Goal: Information Seeking & Learning: Compare options

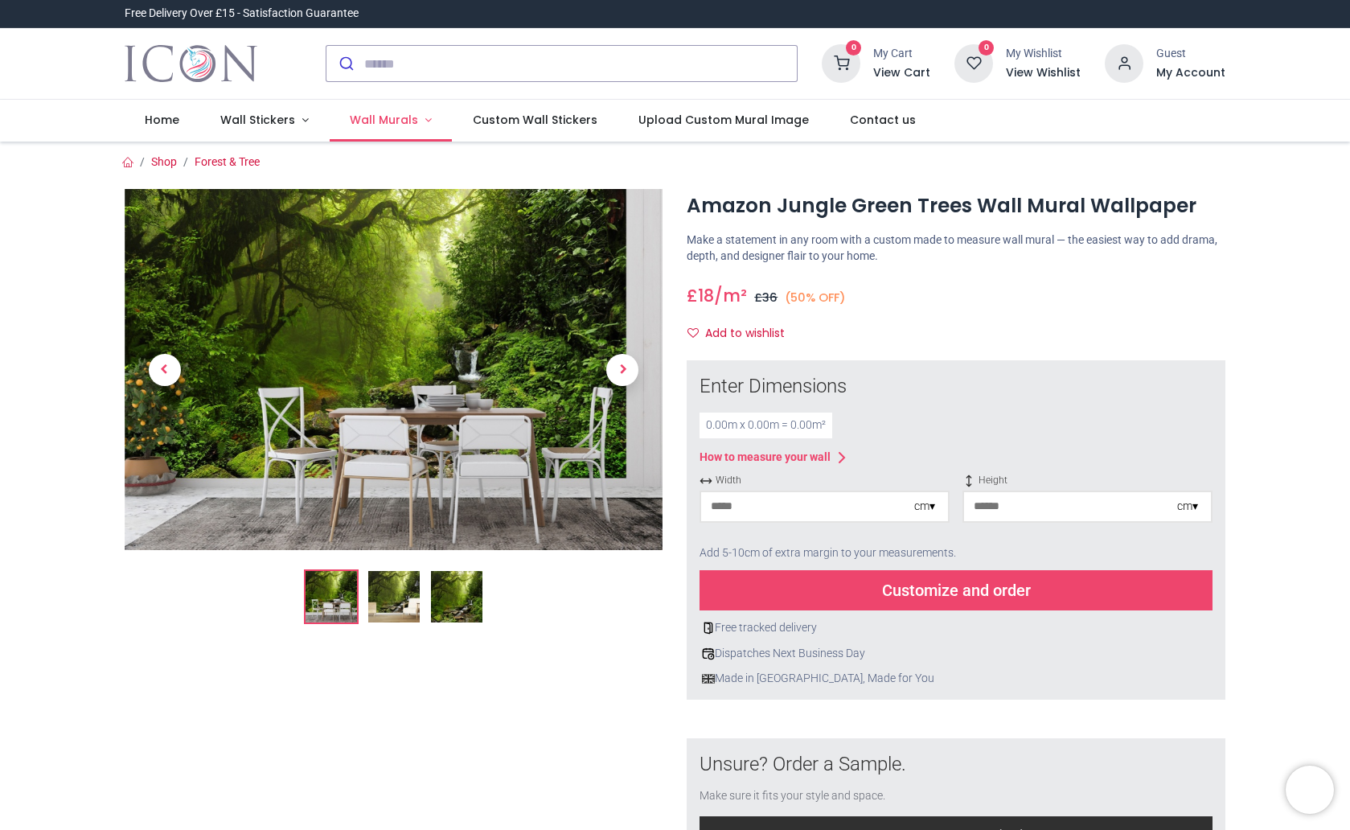
click at [365, 122] on span "Wall Murals" at bounding box center [384, 120] width 68 height 16
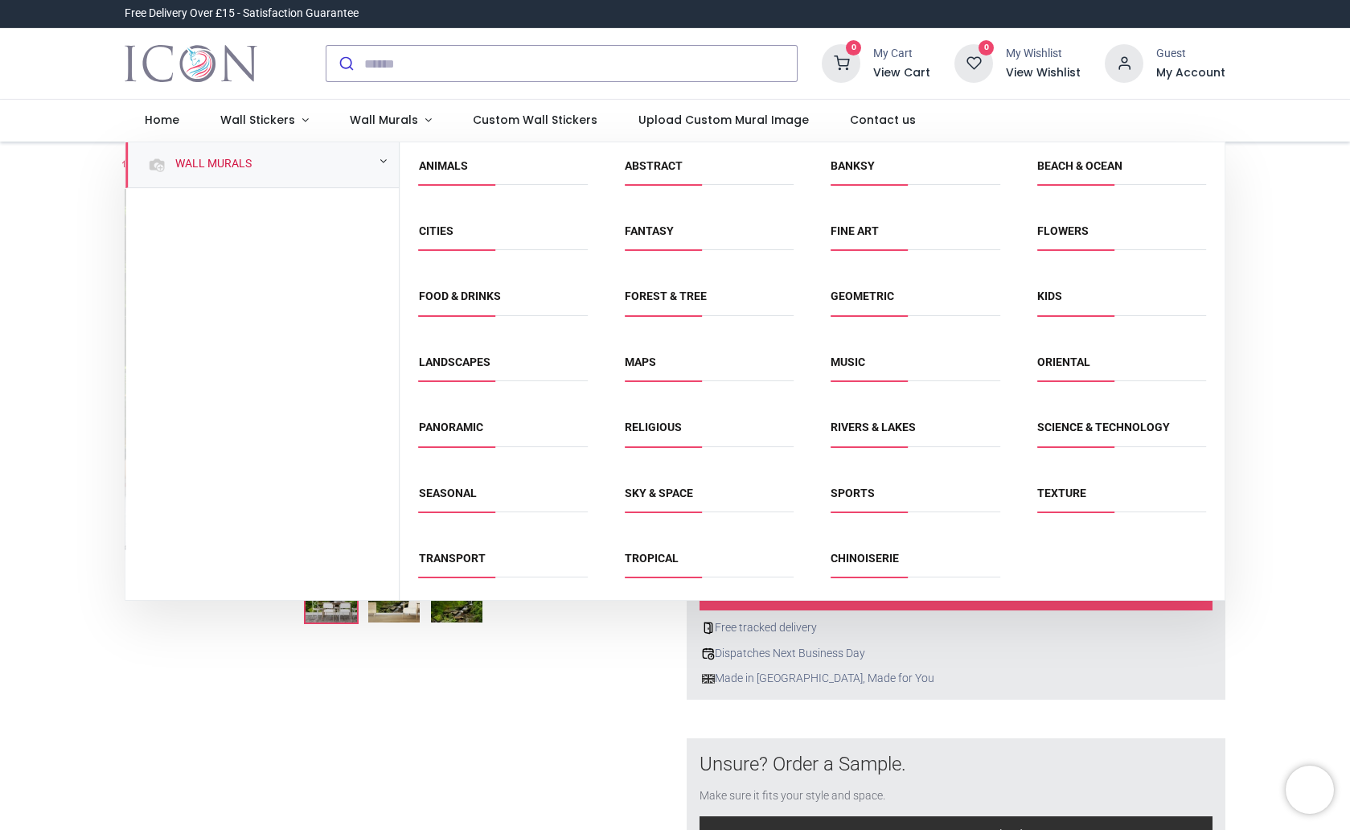
click at [1051, 290] on span "Kids" at bounding box center [1122, 302] width 169 height 27
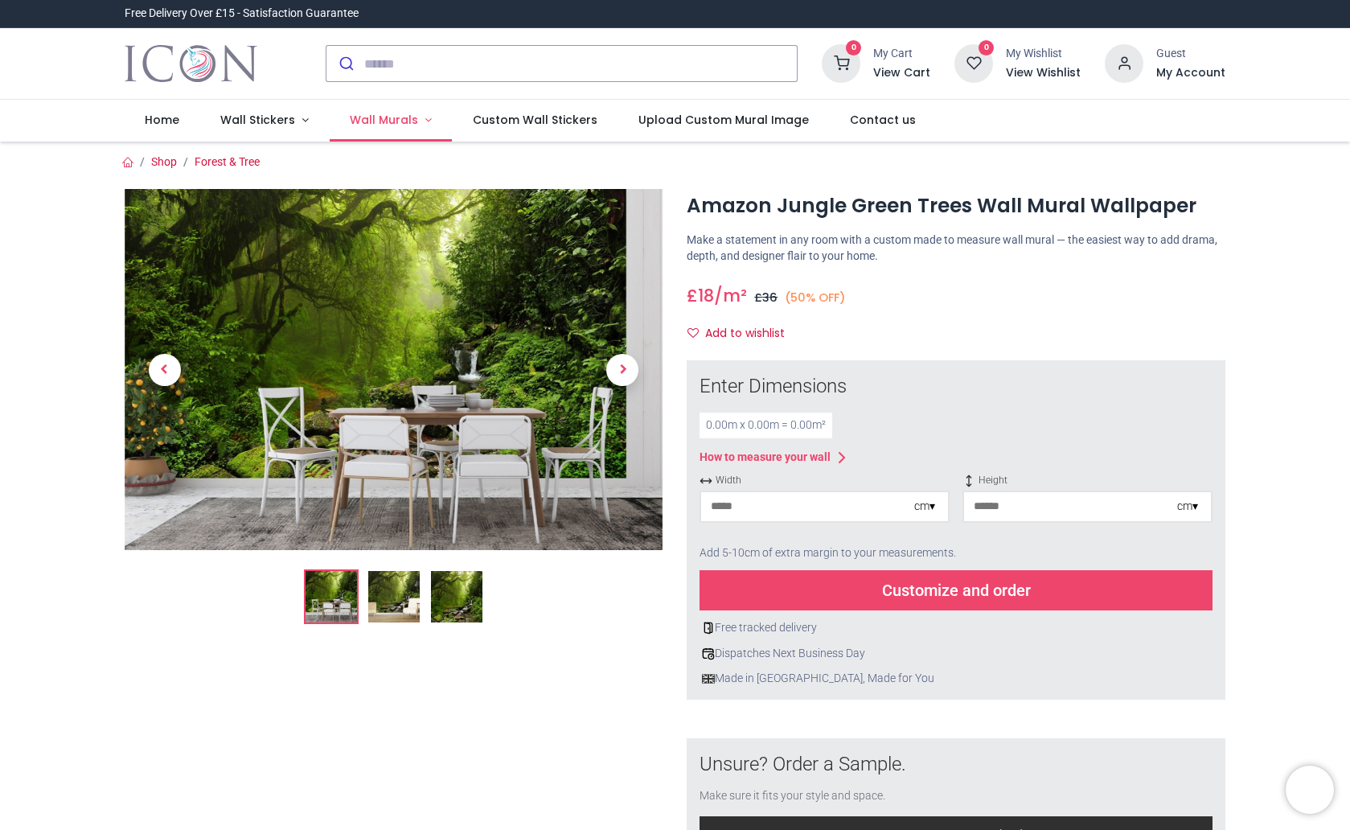
click at [390, 129] on link "Wall Murals" at bounding box center [391, 121] width 123 height 42
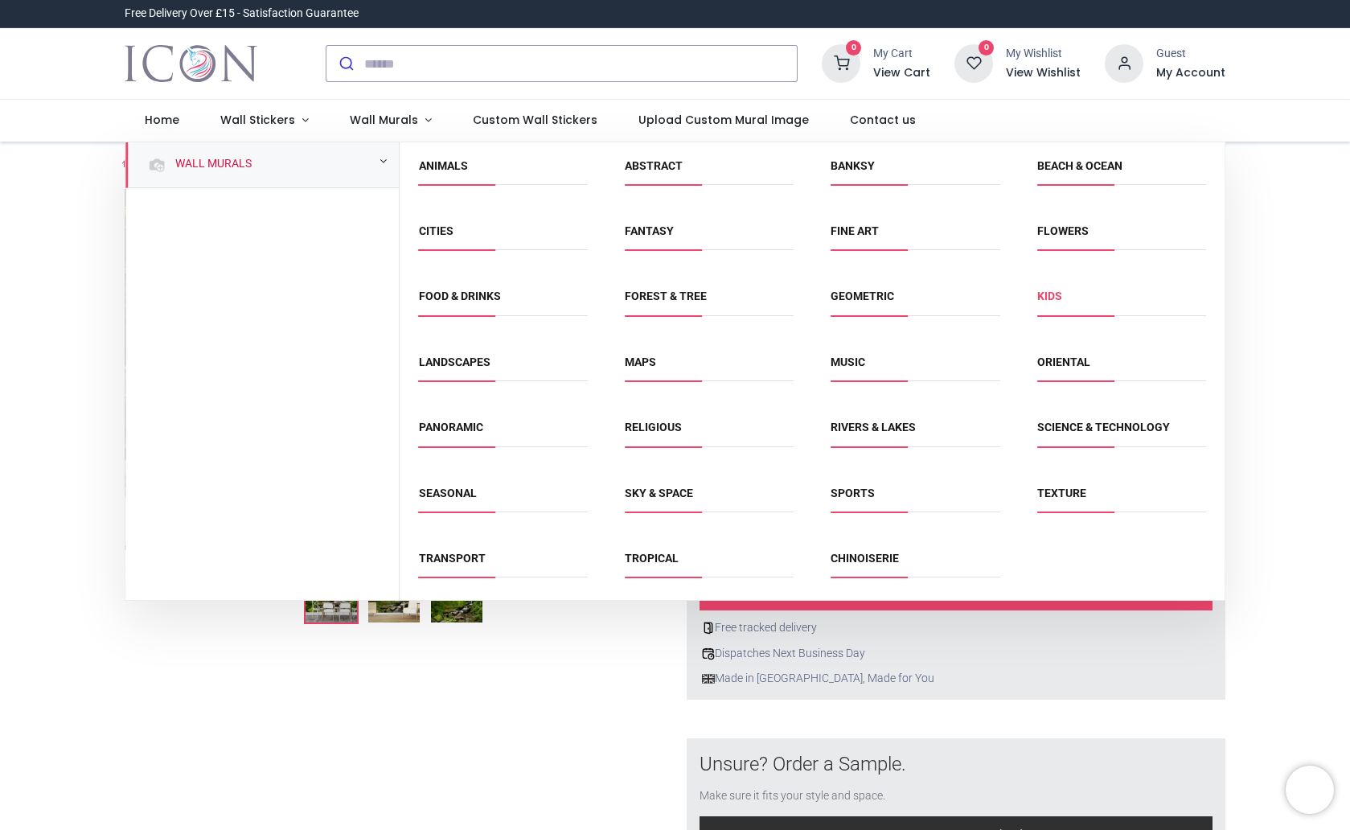
click at [1045, 296] on link "Kids" at bounding box center [1050, 296] width 25 height 13
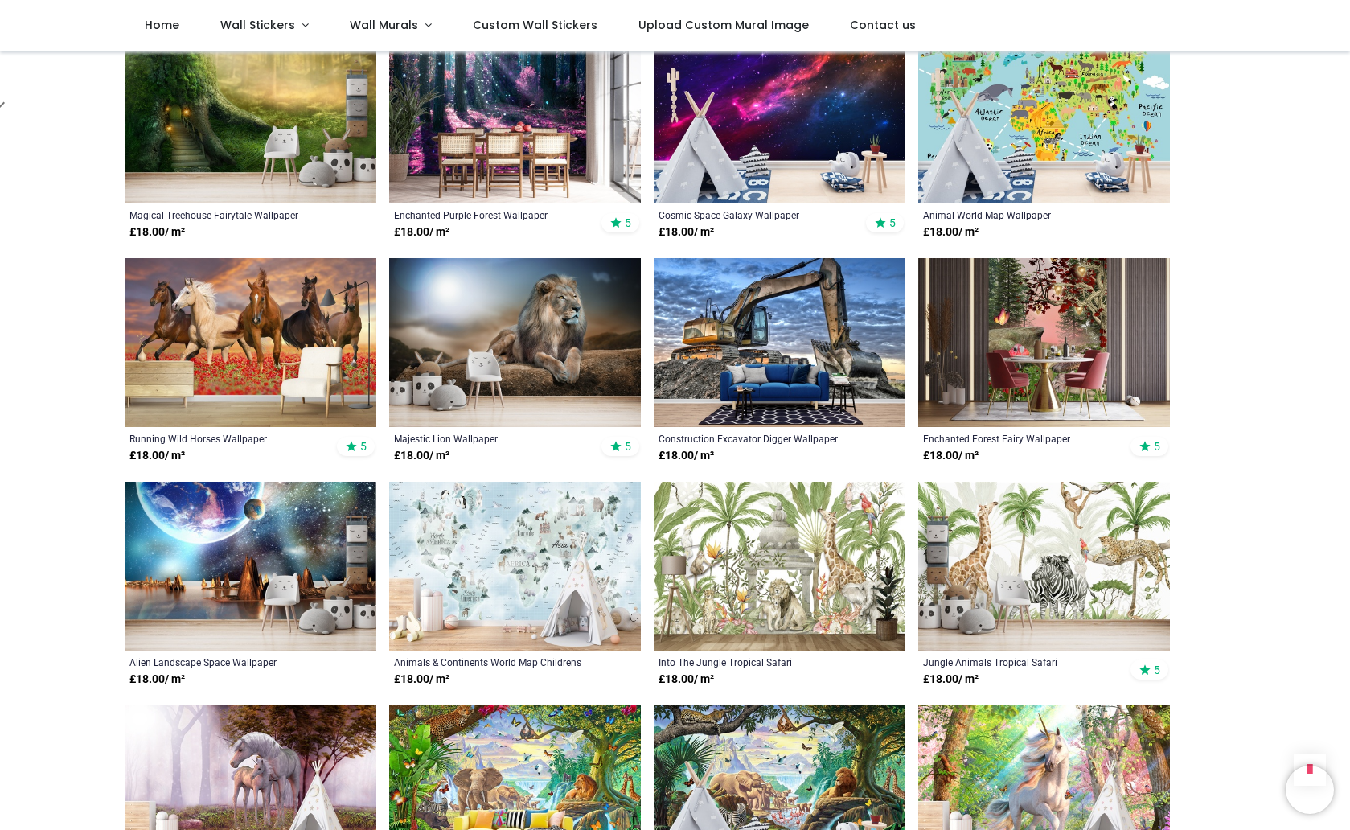
scroll to position [1067, 0]
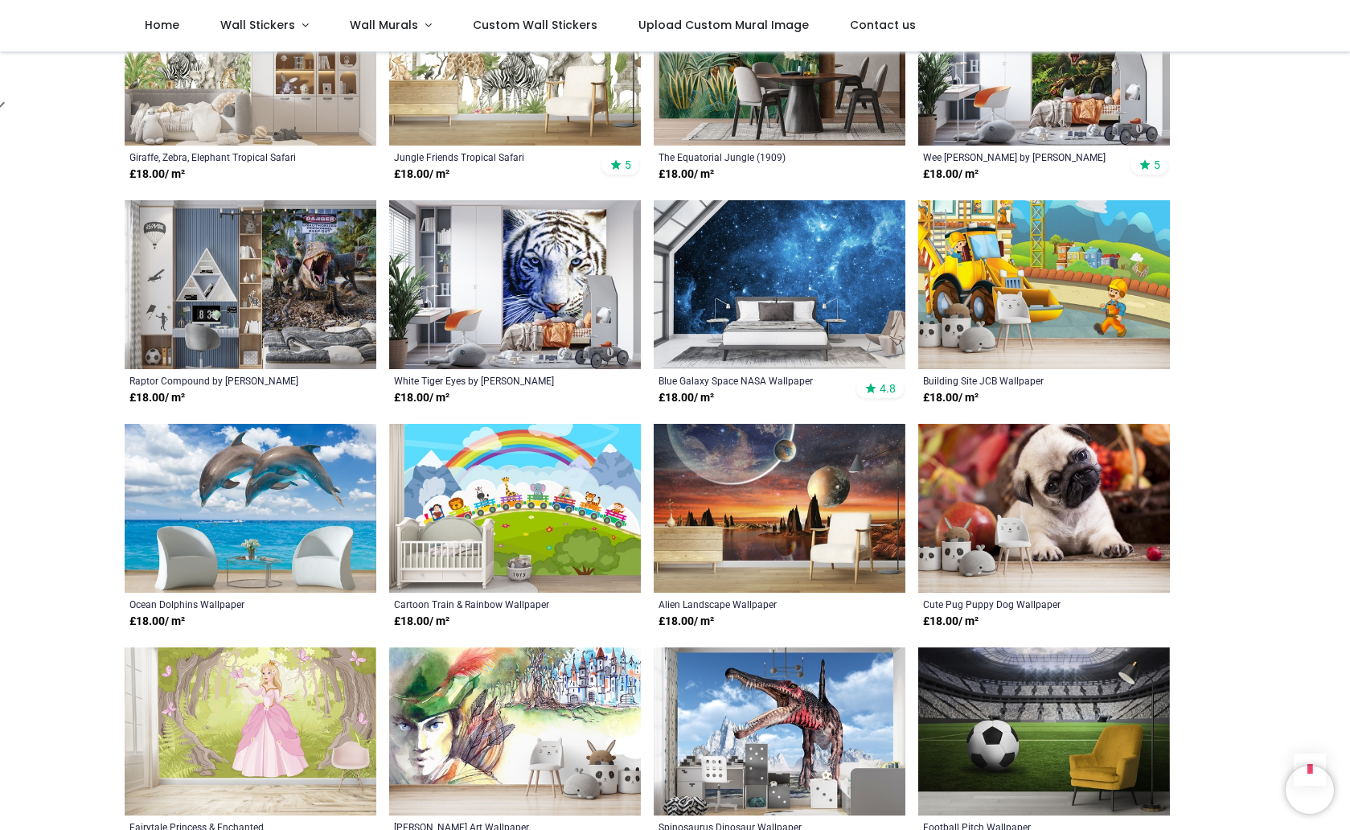
scroll to position [2461, 0]
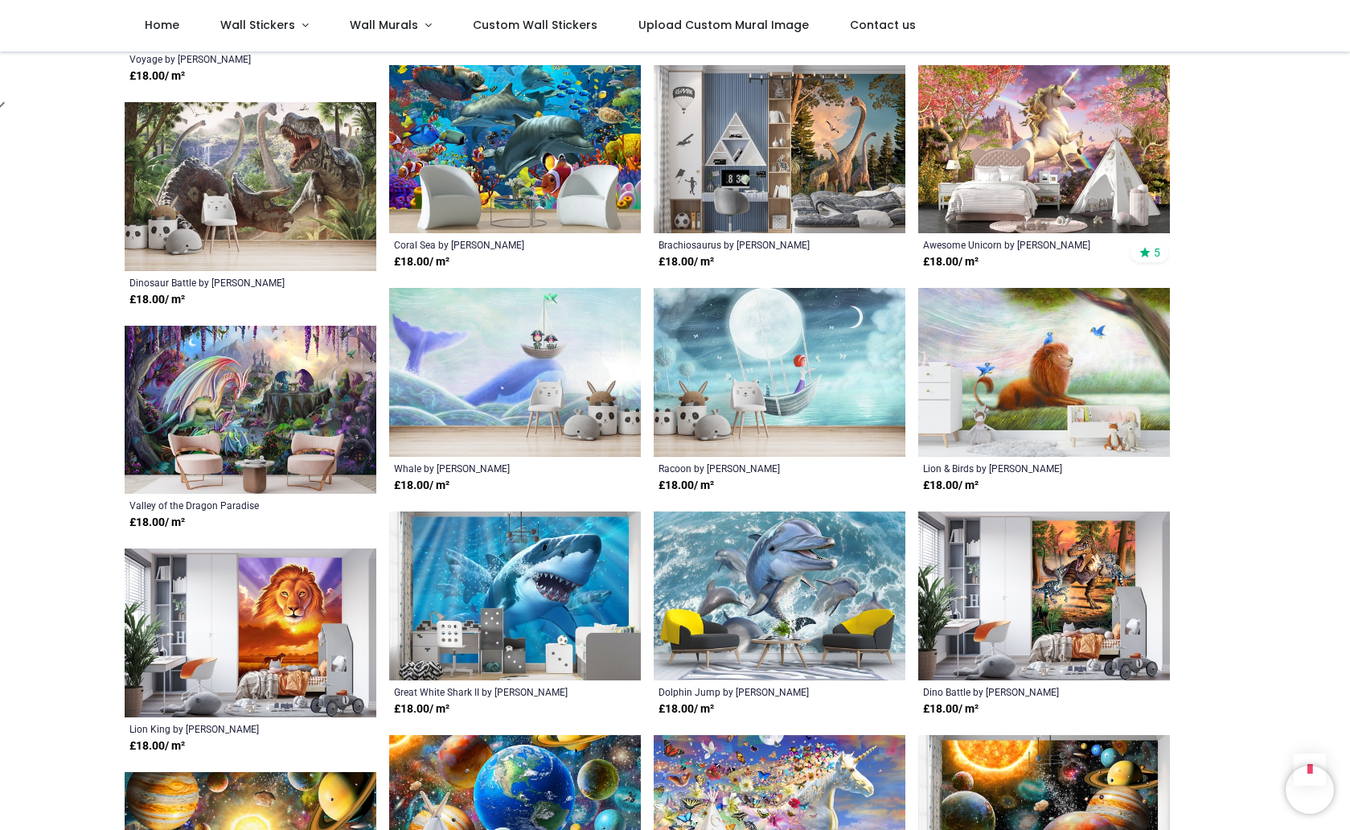
scroll to position [3938, 0]
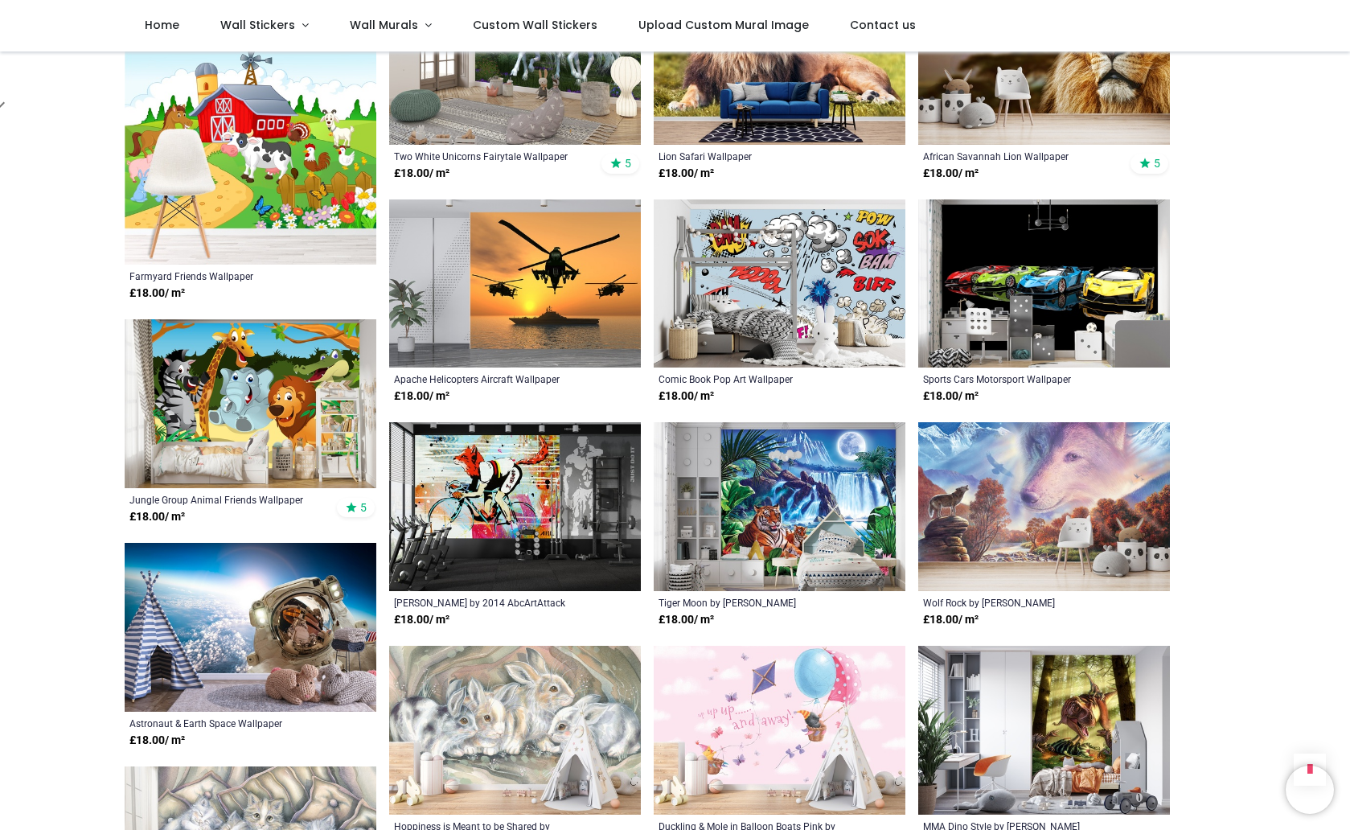
scroll to position [5825, 0]
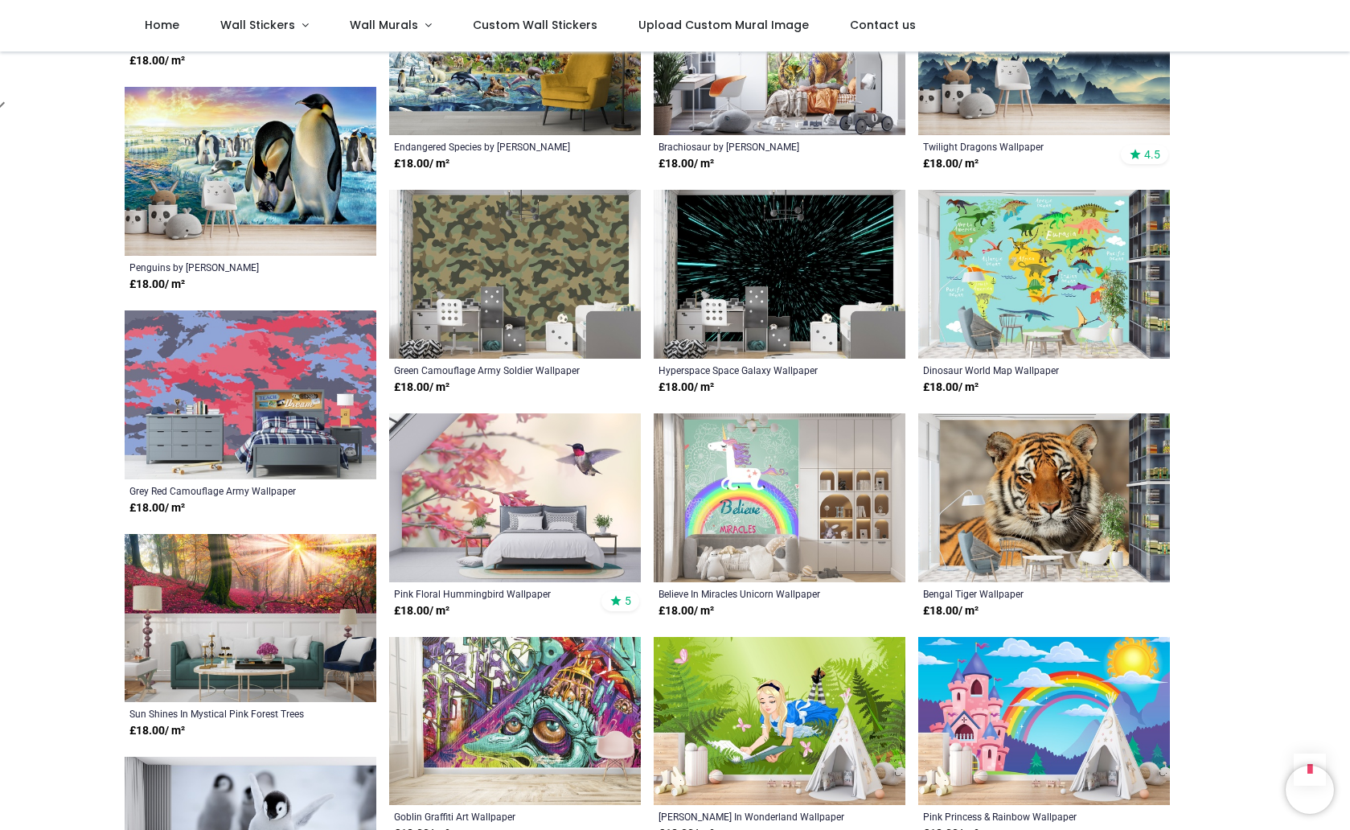
scroll to position [7384, 0]
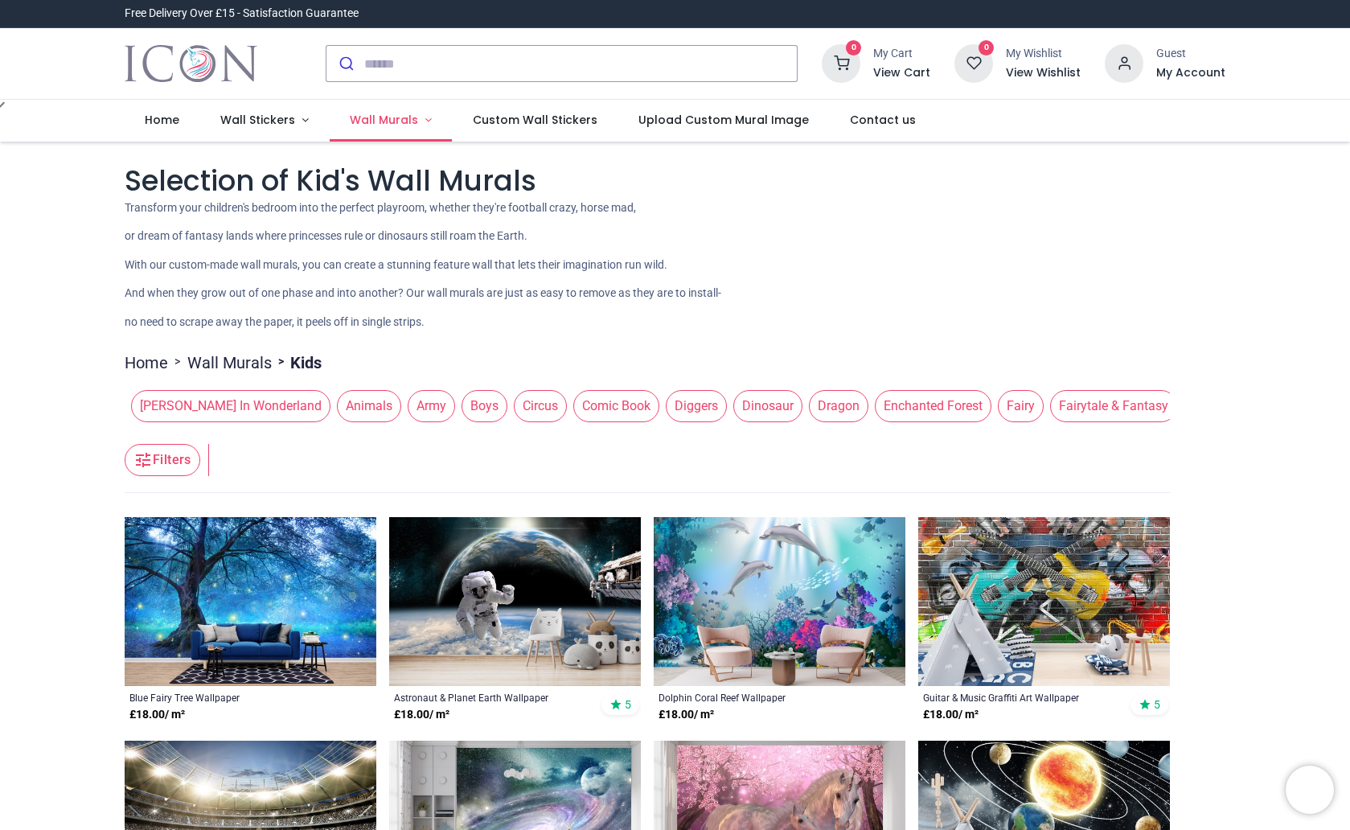
click at [372, 136] on link "Wall Murals" at bounding box center [391, 121] width 123 height 42
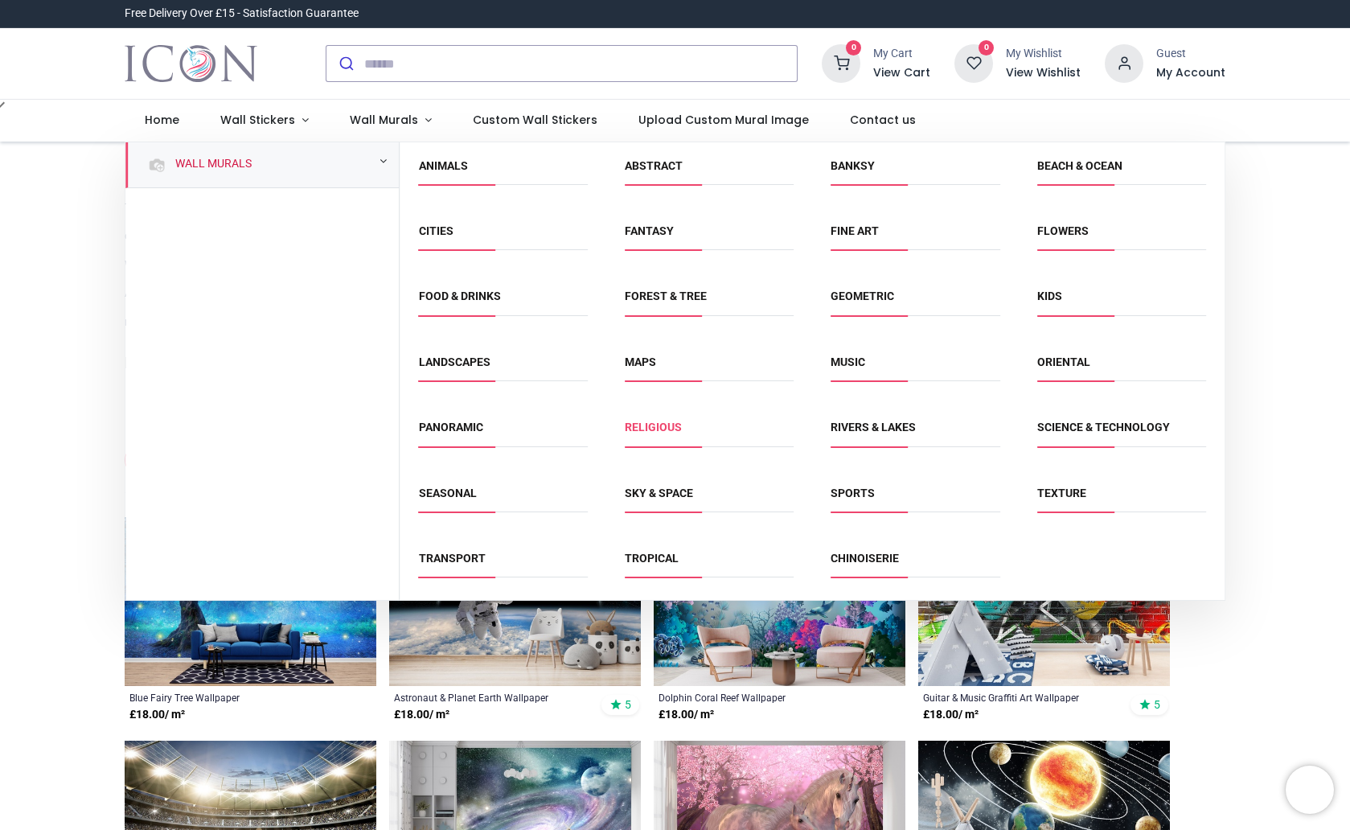
click at [652, 432] on link "Religious" at bounding box center [653, 427] width 57 height 13
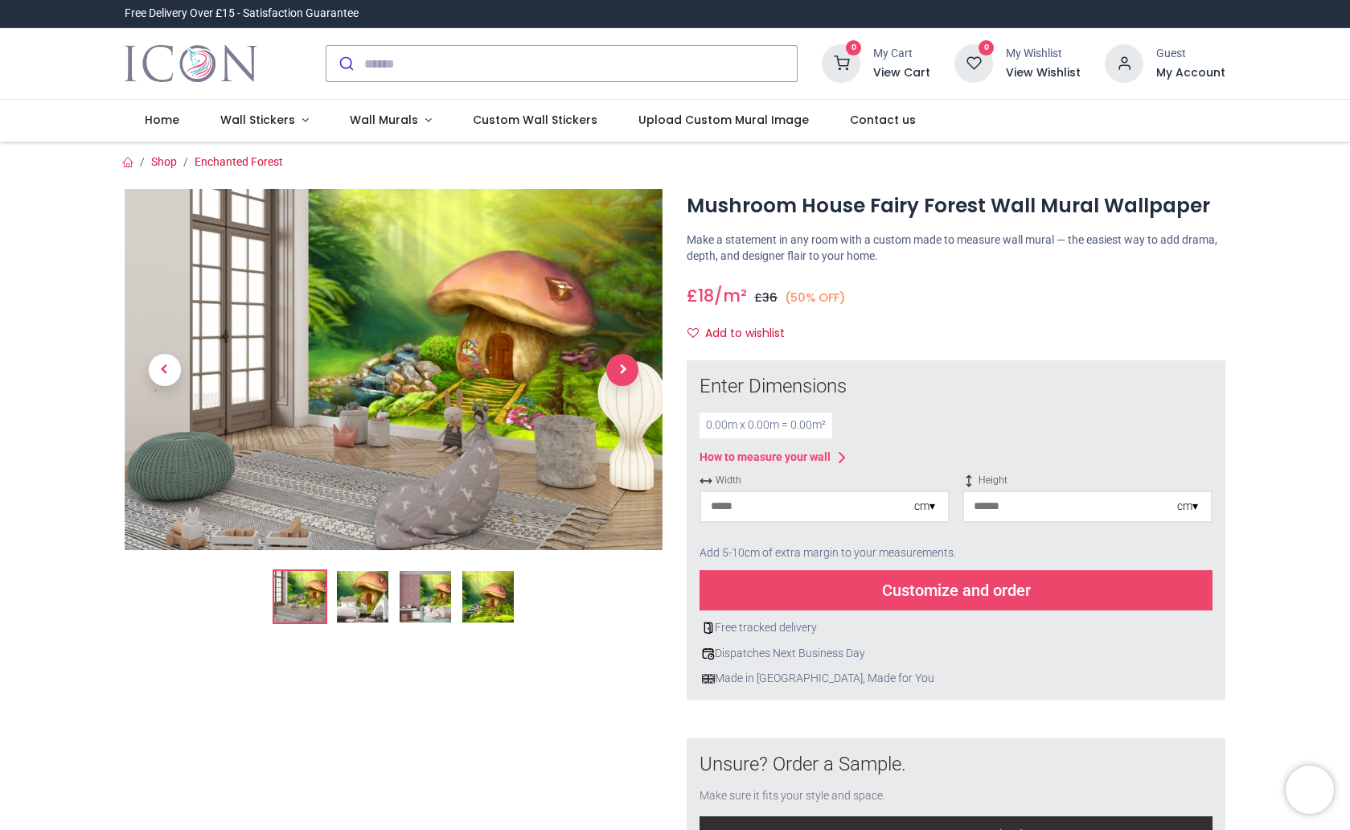
click at [614, 369] on span "Next" at bounding box center [622, 370] width 32 height 32
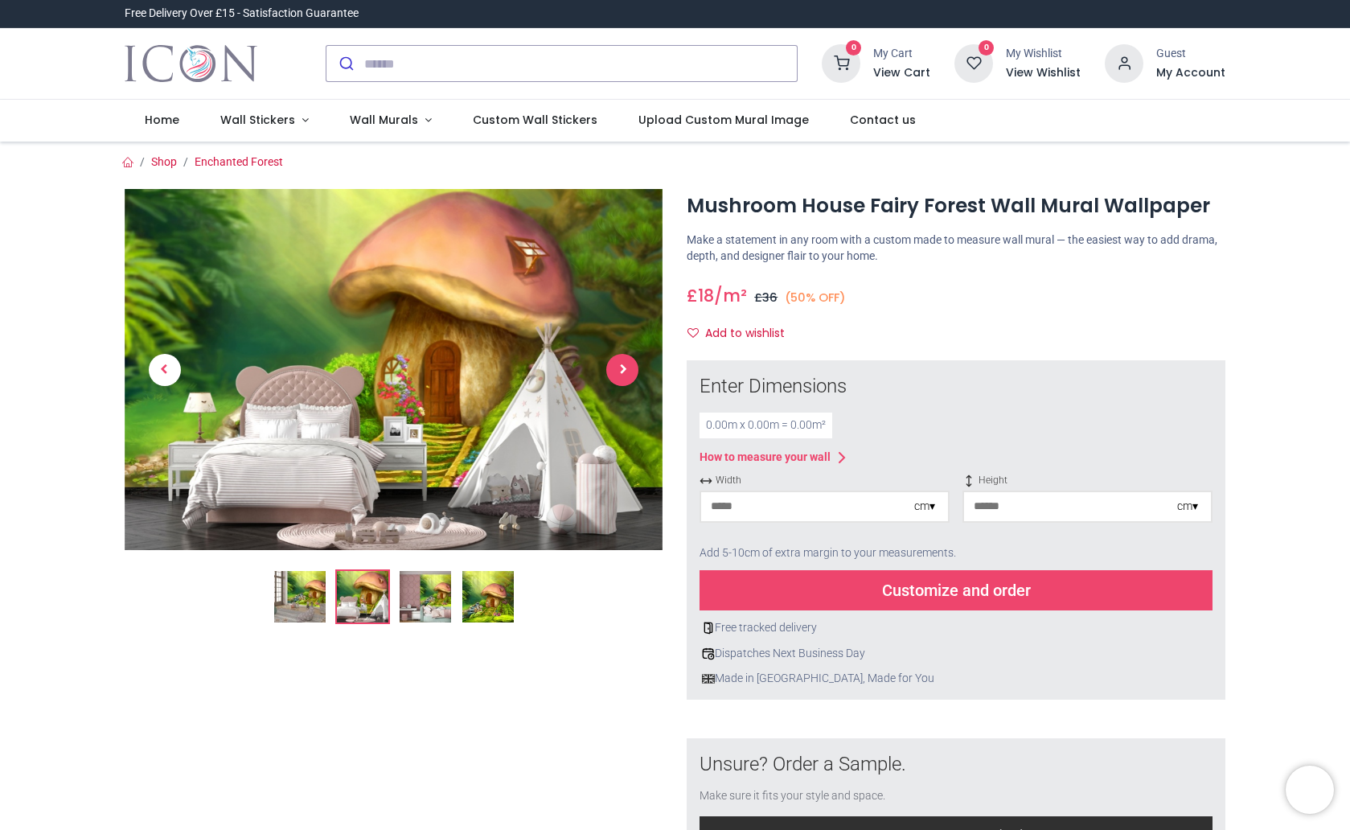
click at [614, 369] on span "Next" at bounding box center [622, 370] width 32 height 32
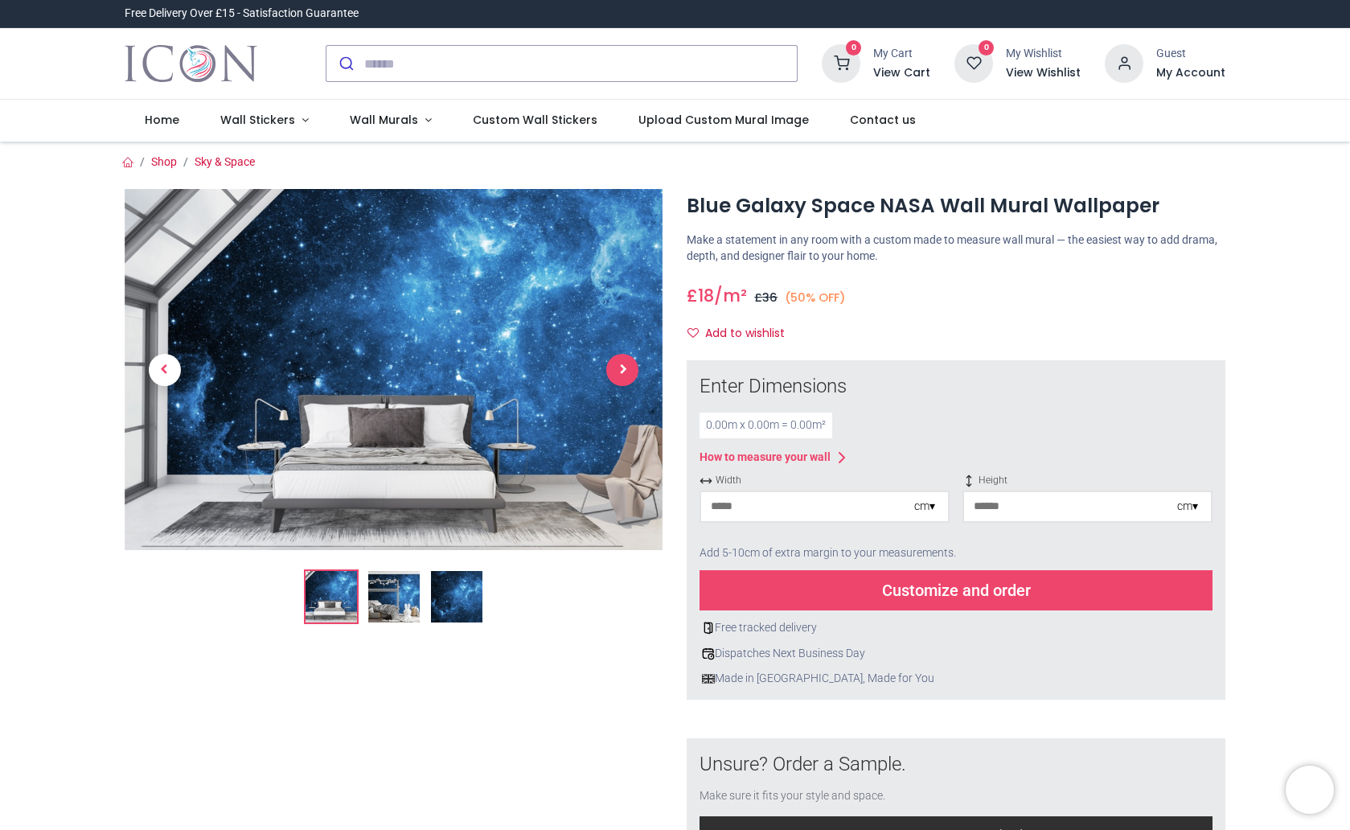
click at [619, 374] on span "Next" at bounding box center [622, 370] width 32 height 32
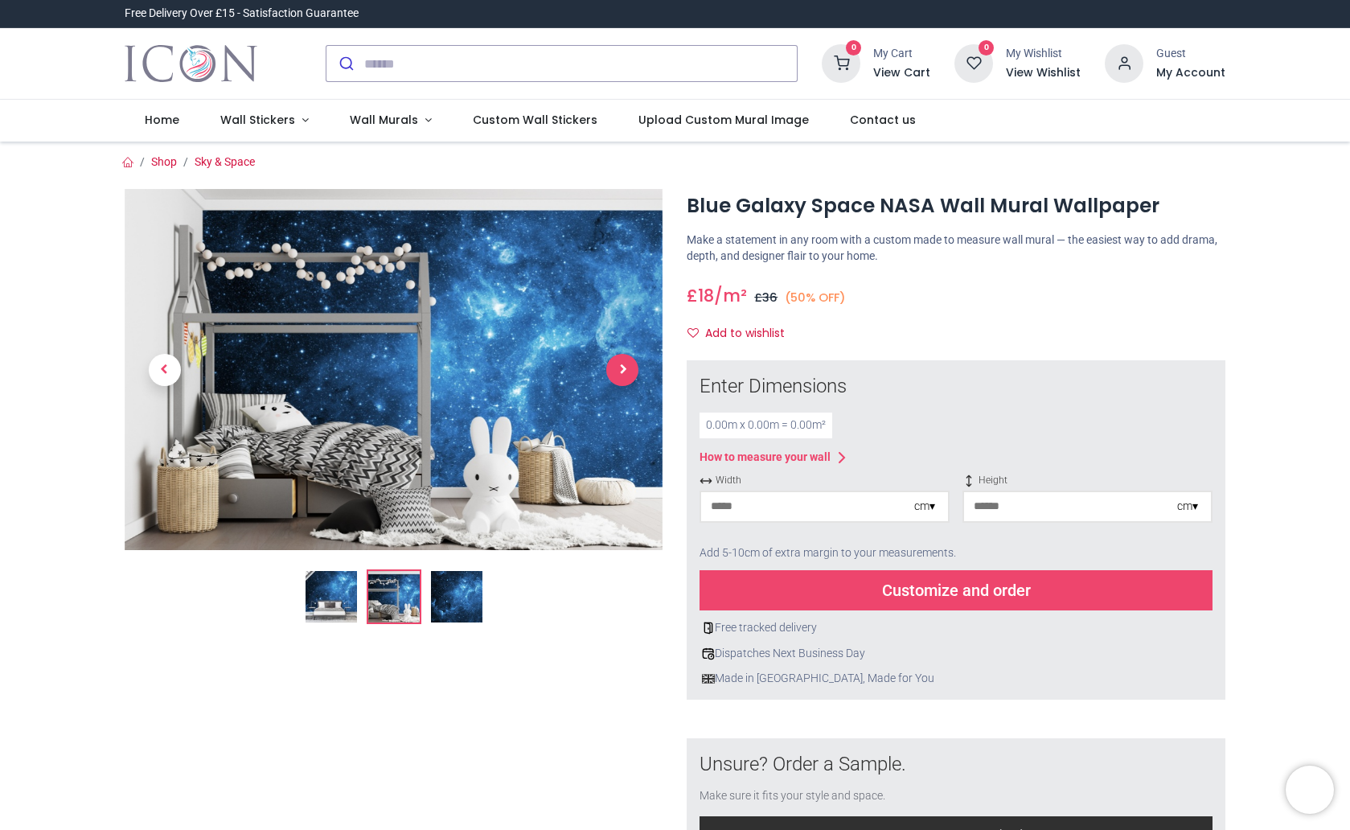
click at [619, 374] on span "Next" at bounding box center [622, 370] width 32 height 32
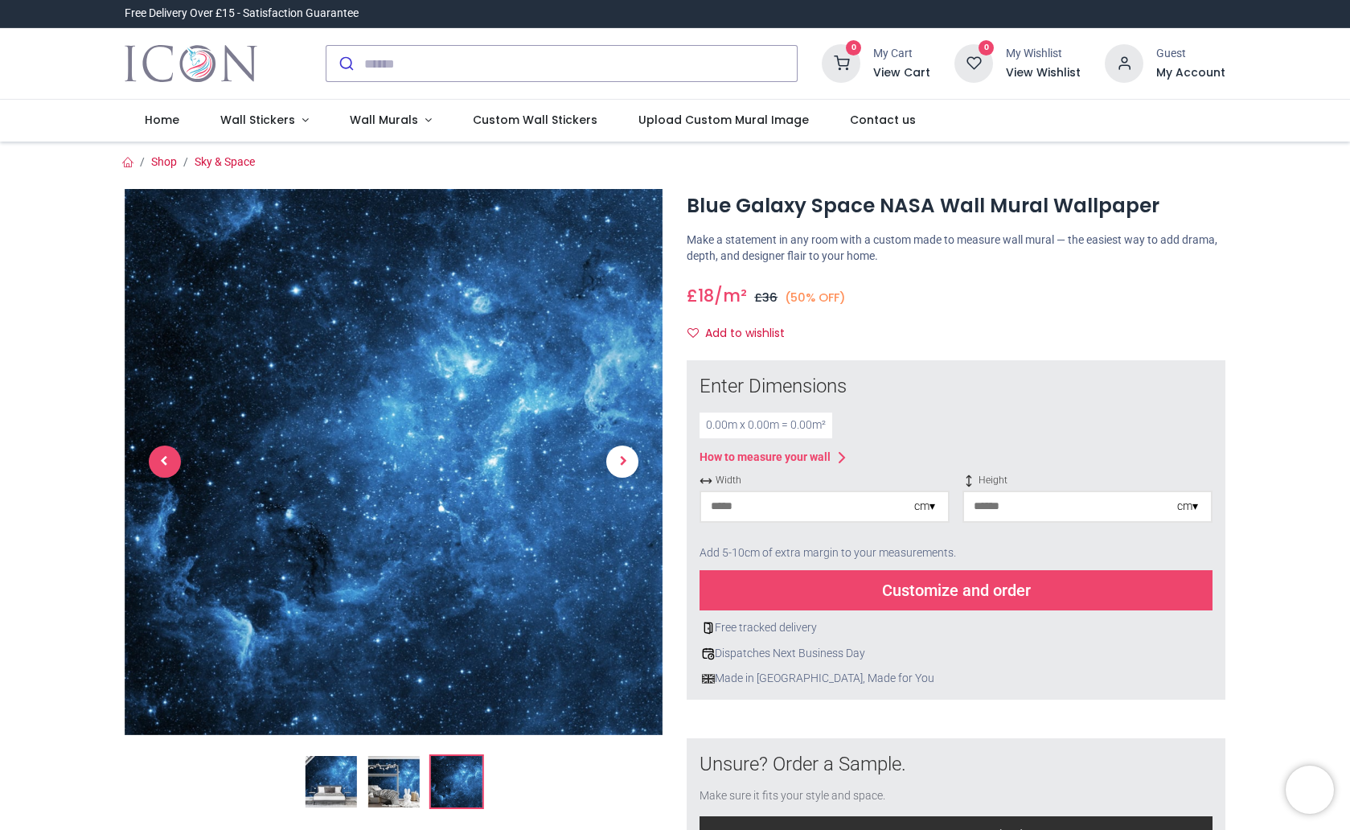
click at [166, 469] on span "Previous" at bounding box center [165, 462] width 32 height 32
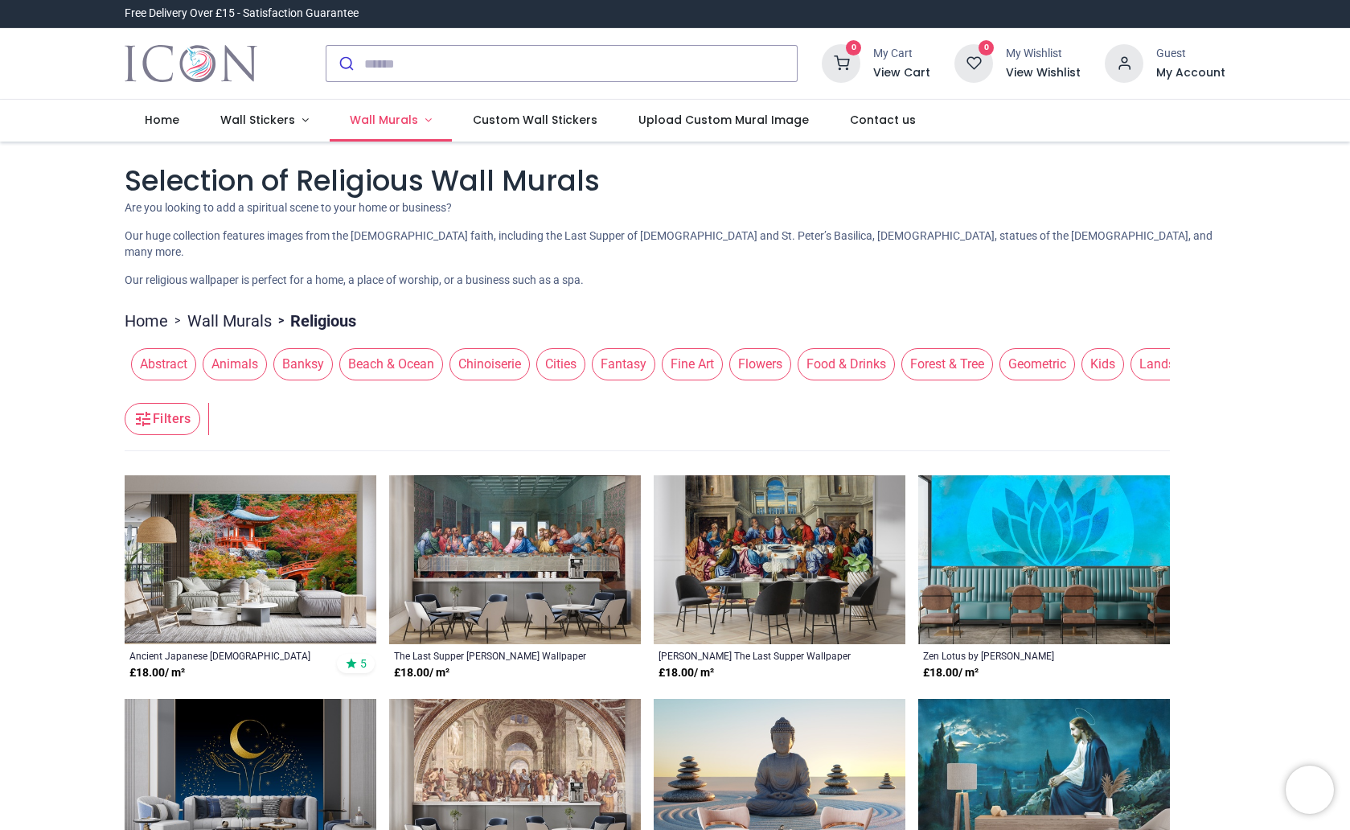
click at [395, 121] on span "Wall Murals" at bounding box center [384, 120] width 68 height 16
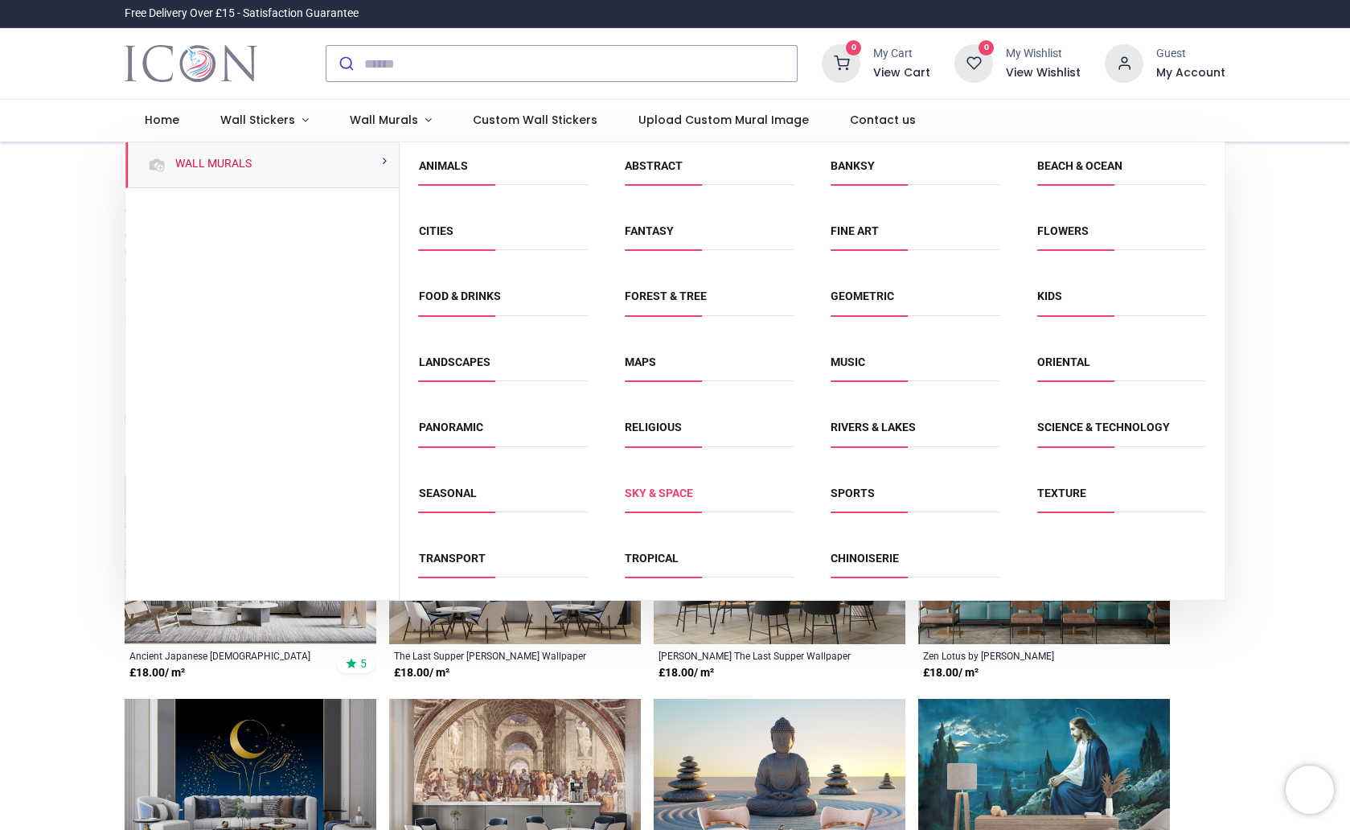
click at [679, 495] on link "Sky & Space" at bounding box center [659, 493] width 68 height 13
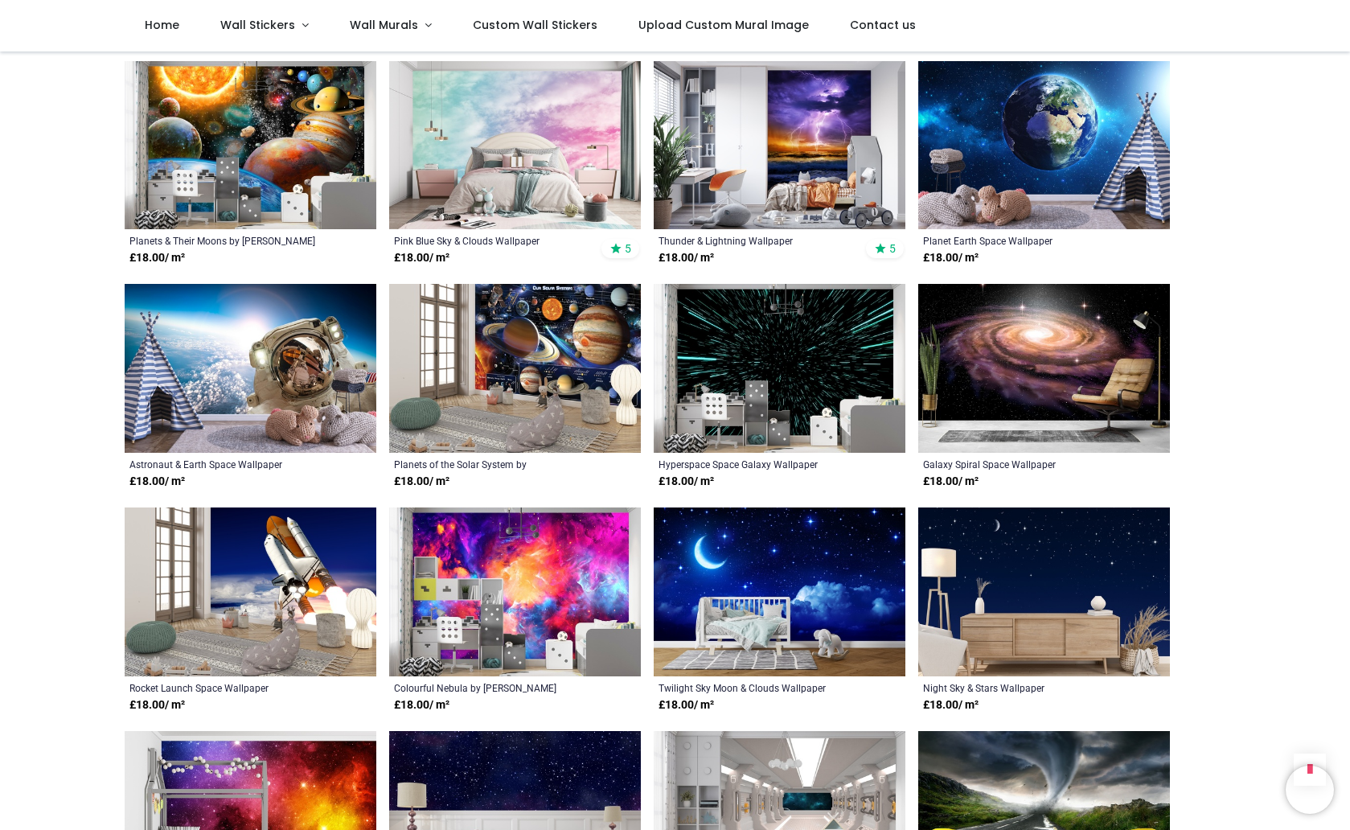
scroll to position [984, 0]
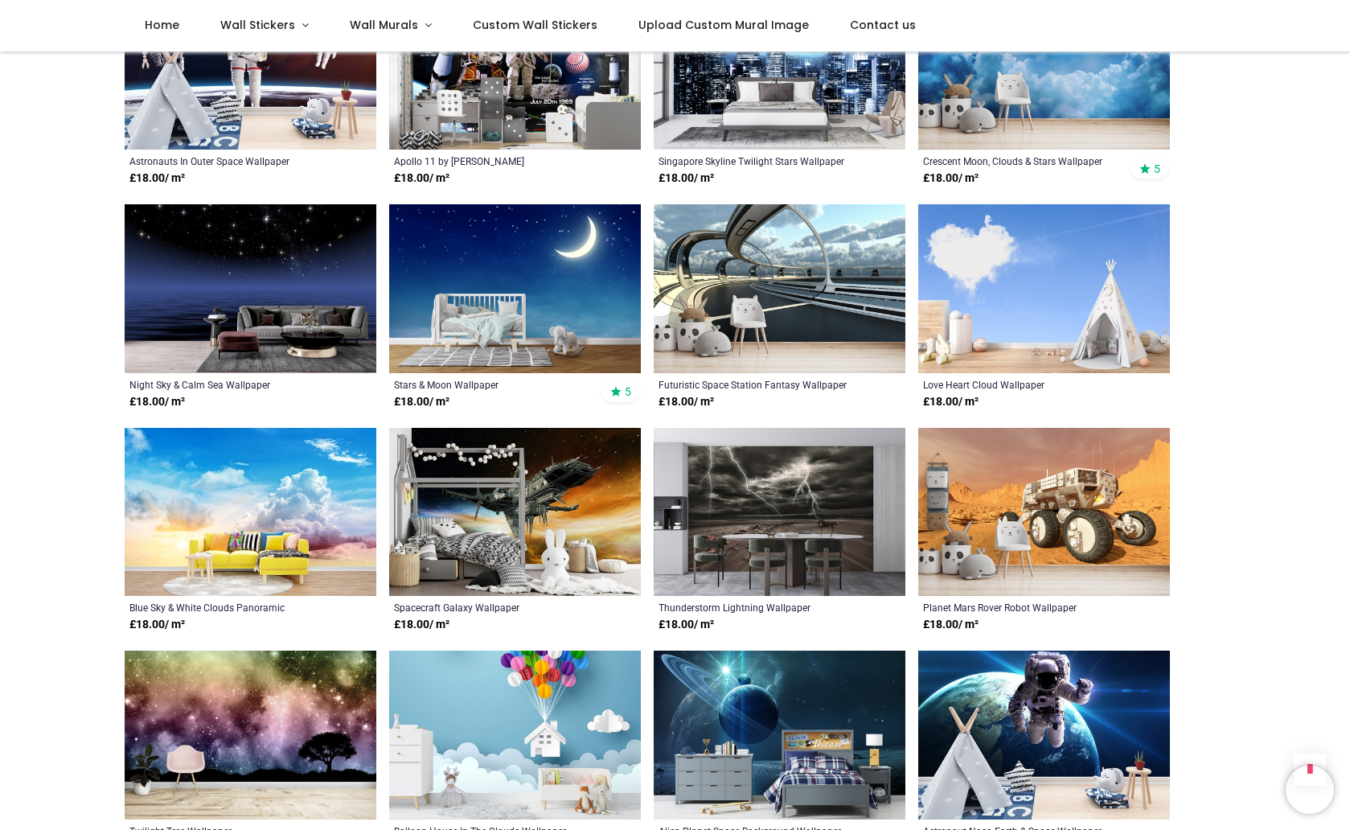
scroll to position [2625, 0]
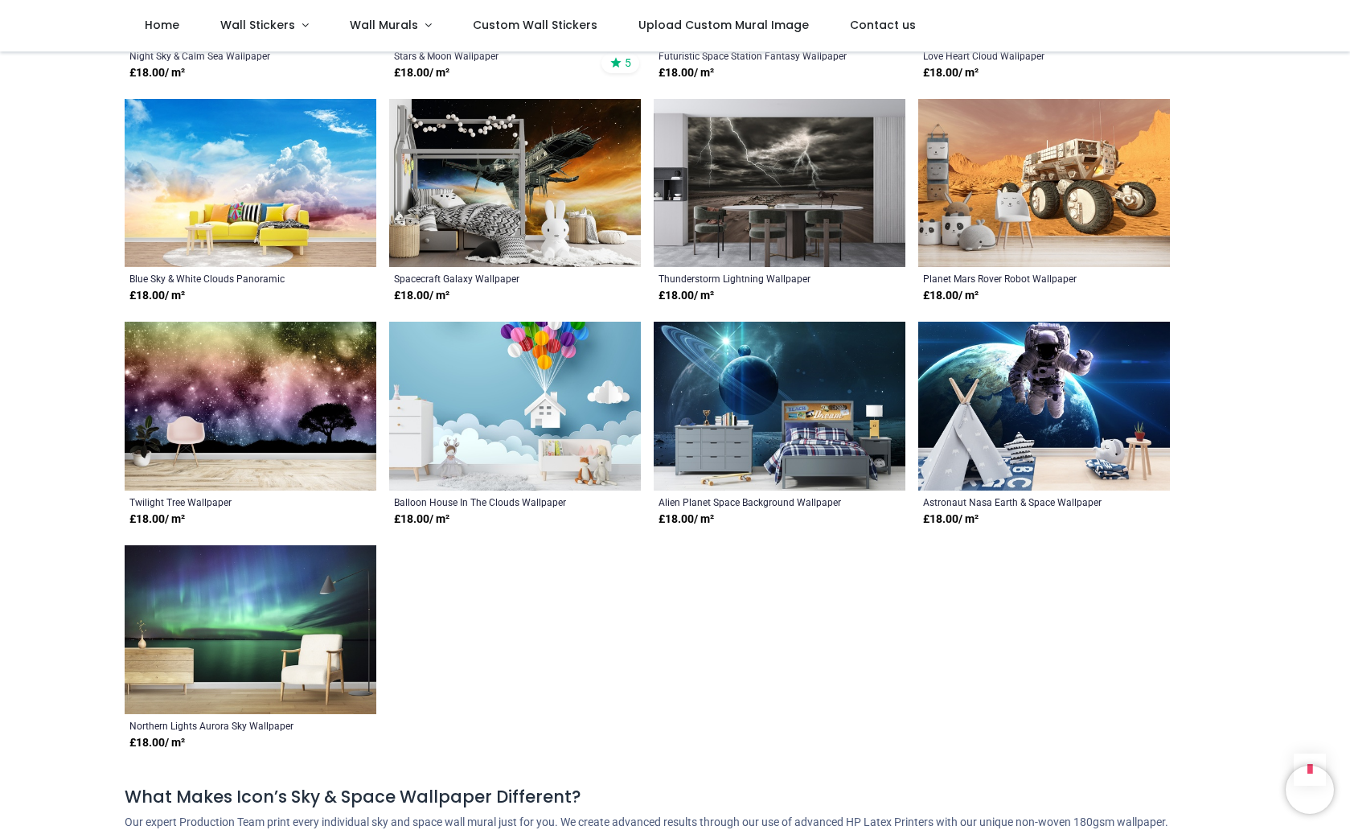
scroll to position [2953, 0]
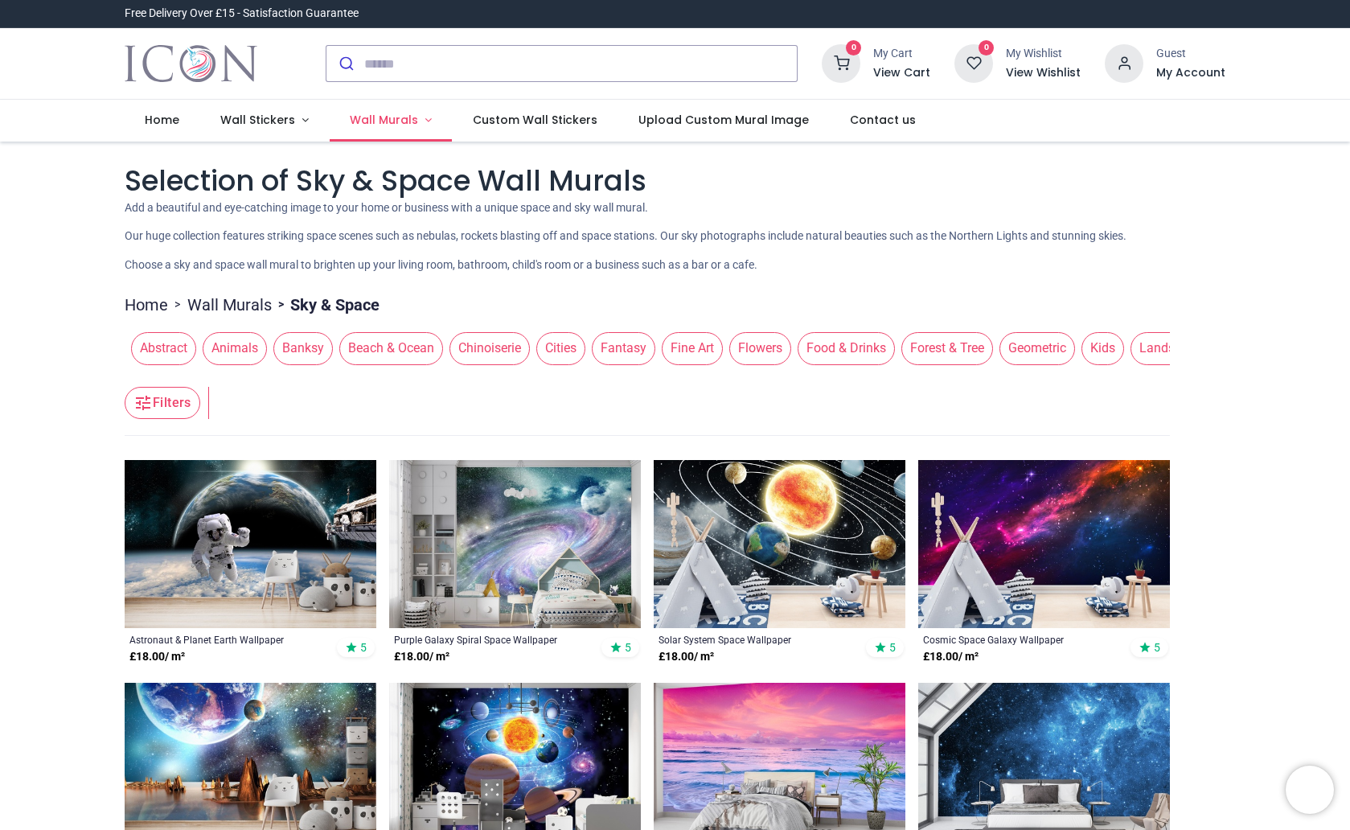
click at [395, 121] on span "Wall Murals" at bounding box center [384, 120] width 68 height 16
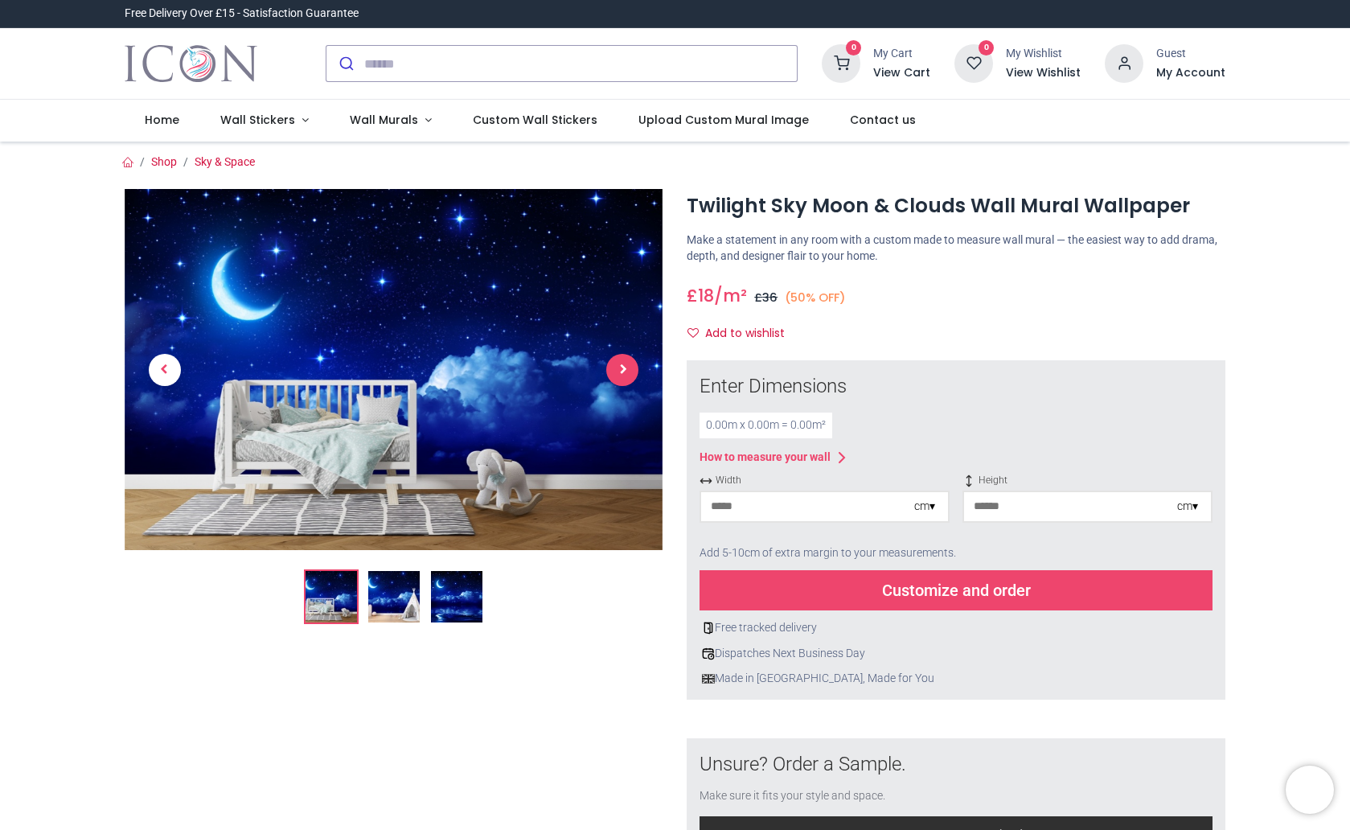
click at [611, 368] on span "Next" at bounding box center [622, 370] width 32 height 32
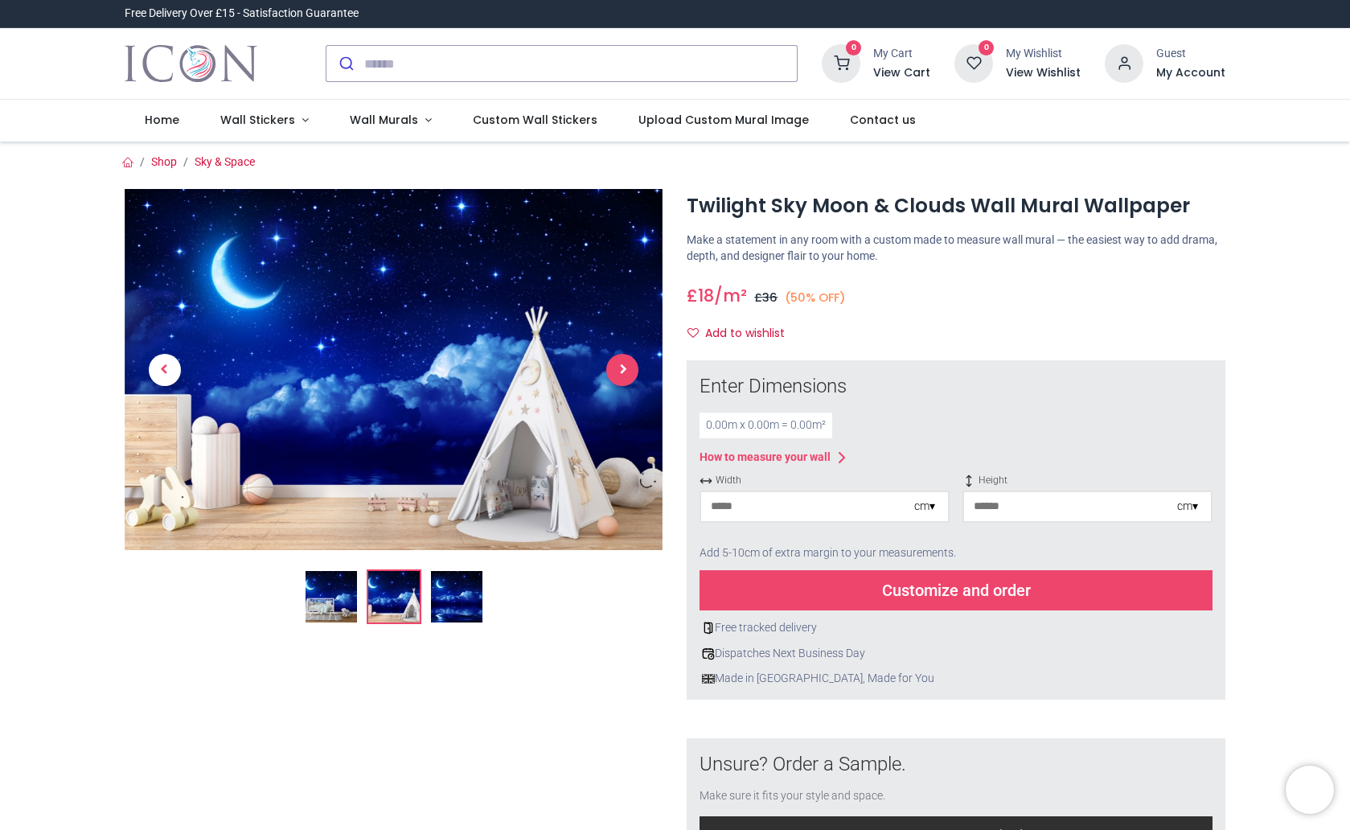
click at [611, 368] on span "Next" at bounding box center [622, 370] width 32 height 32
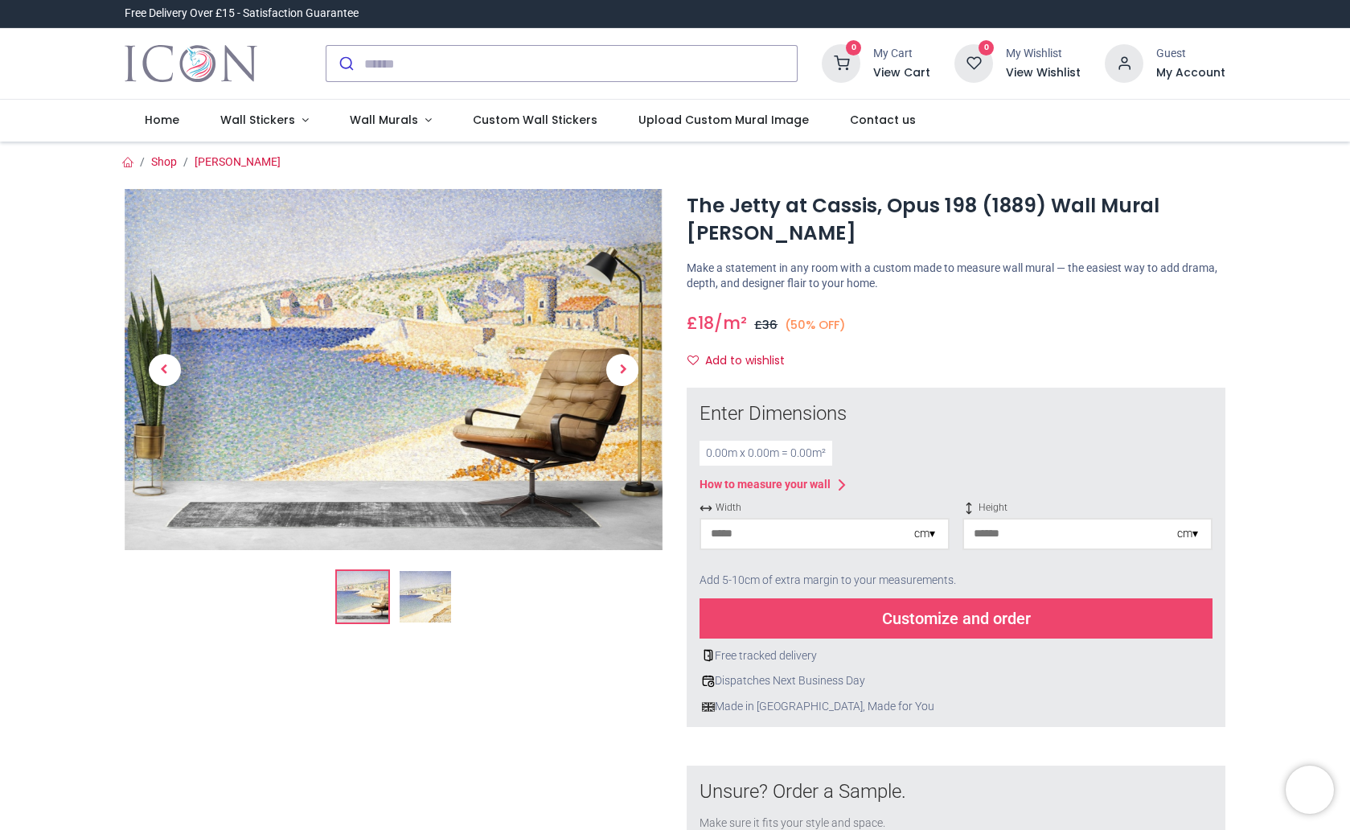
click at [414, 599] on img at bounding box center [425, 596] width 51 height 51
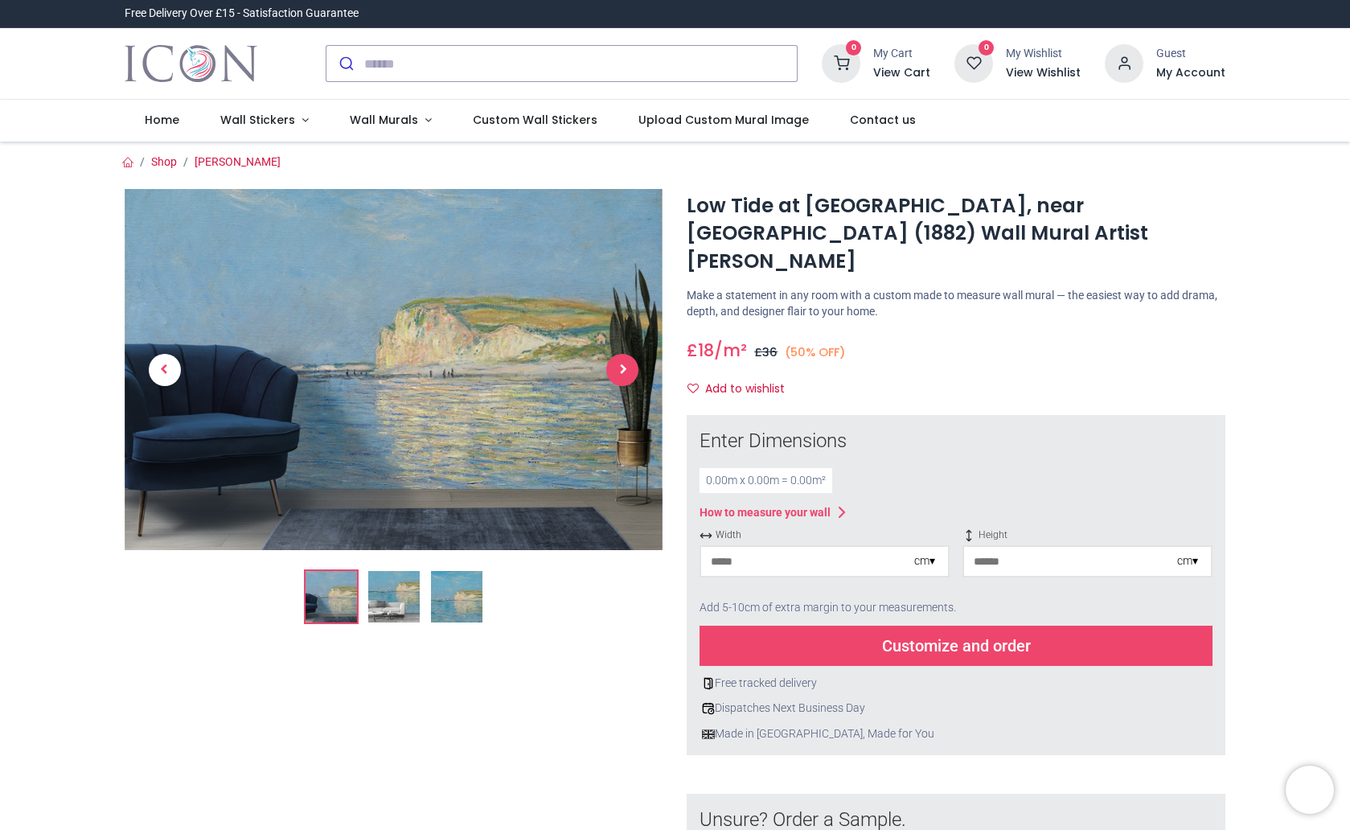
click at [622, 368] on span "Next" at bounding box center [622, 370] width 32 height 32
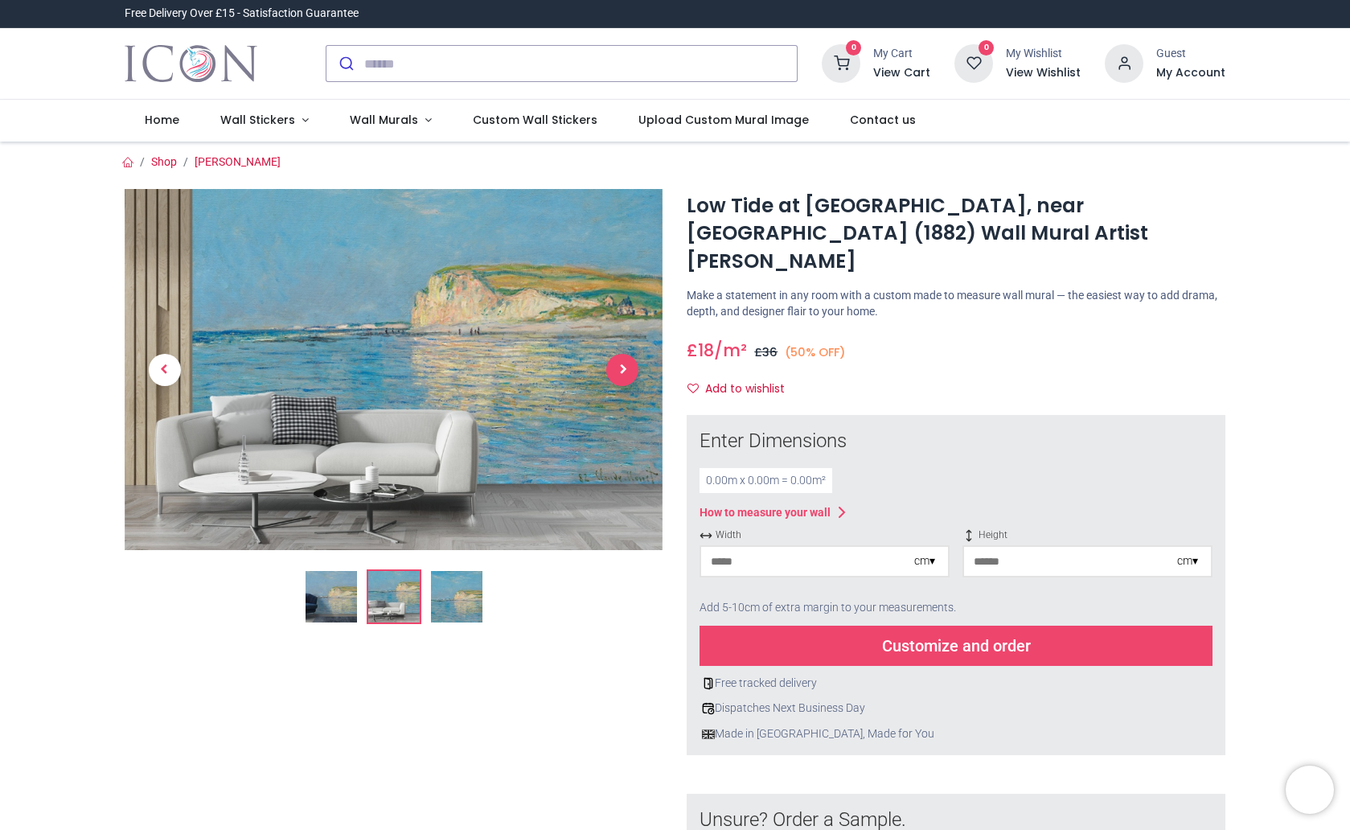
click at [622, 368] on span "Next" at bounding box center [622, 370] width 32 height 32
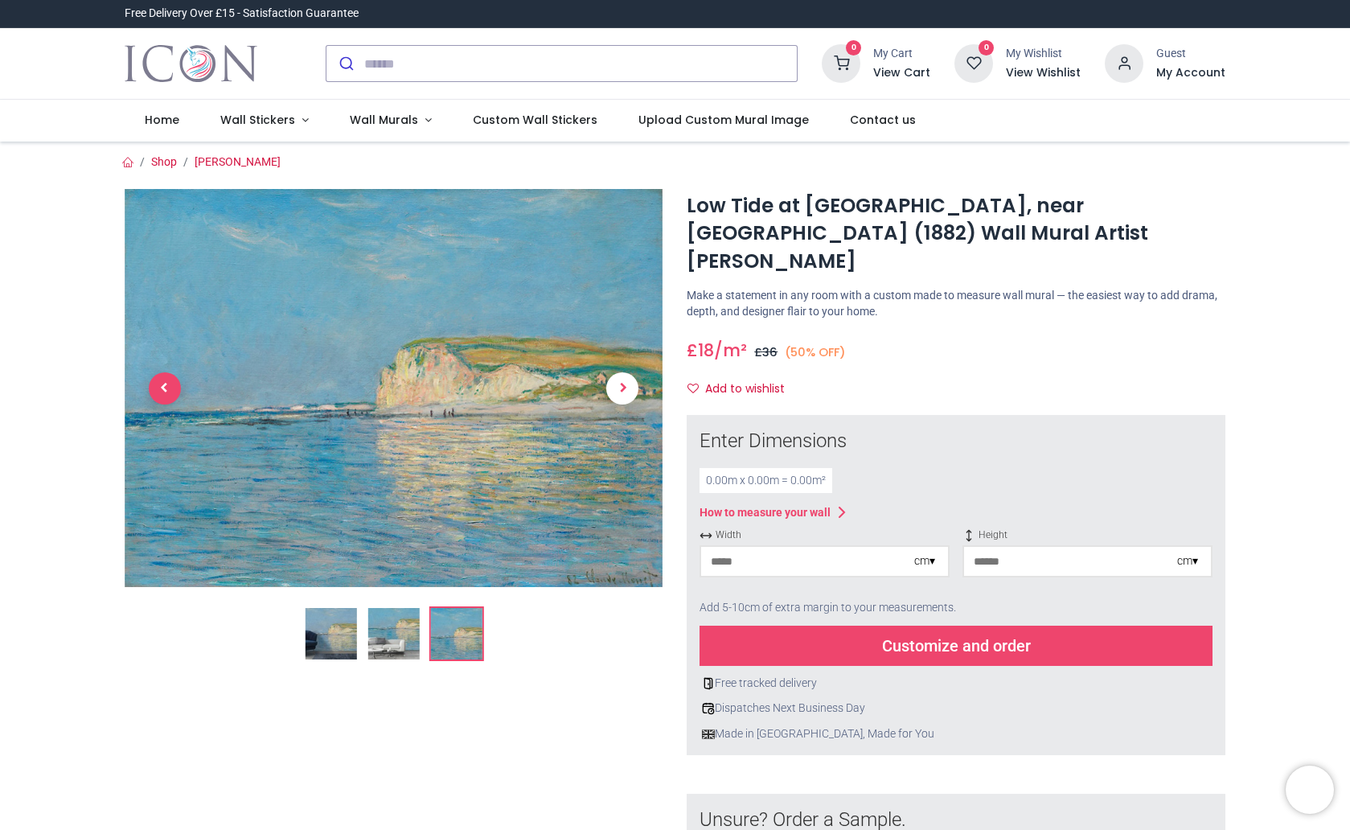
click at [158, 386] on span "Previous" at bounding box center [165, 388] width 32 height 32
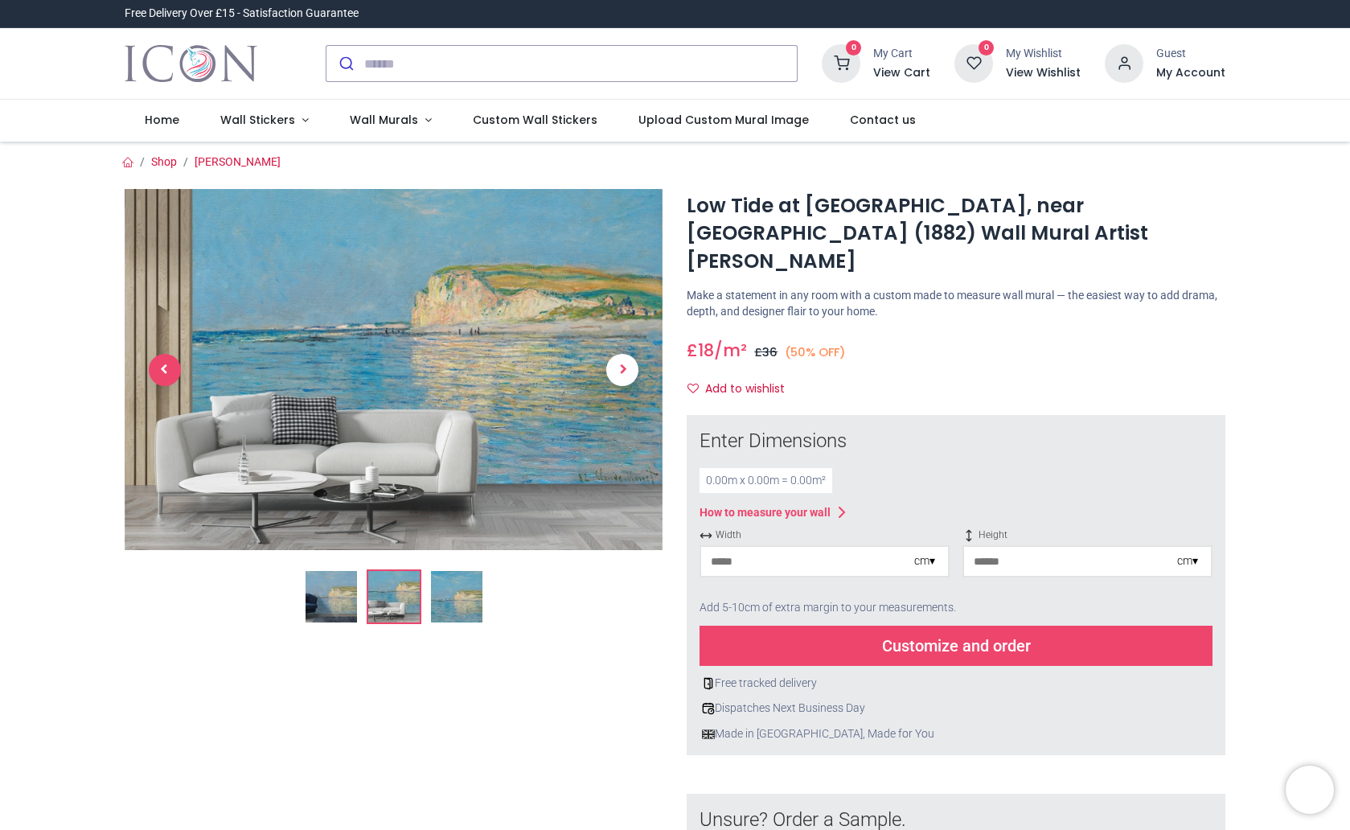
click at [162, 376] on span "Previous" at bounding box center [165, 370] width 32 height 32
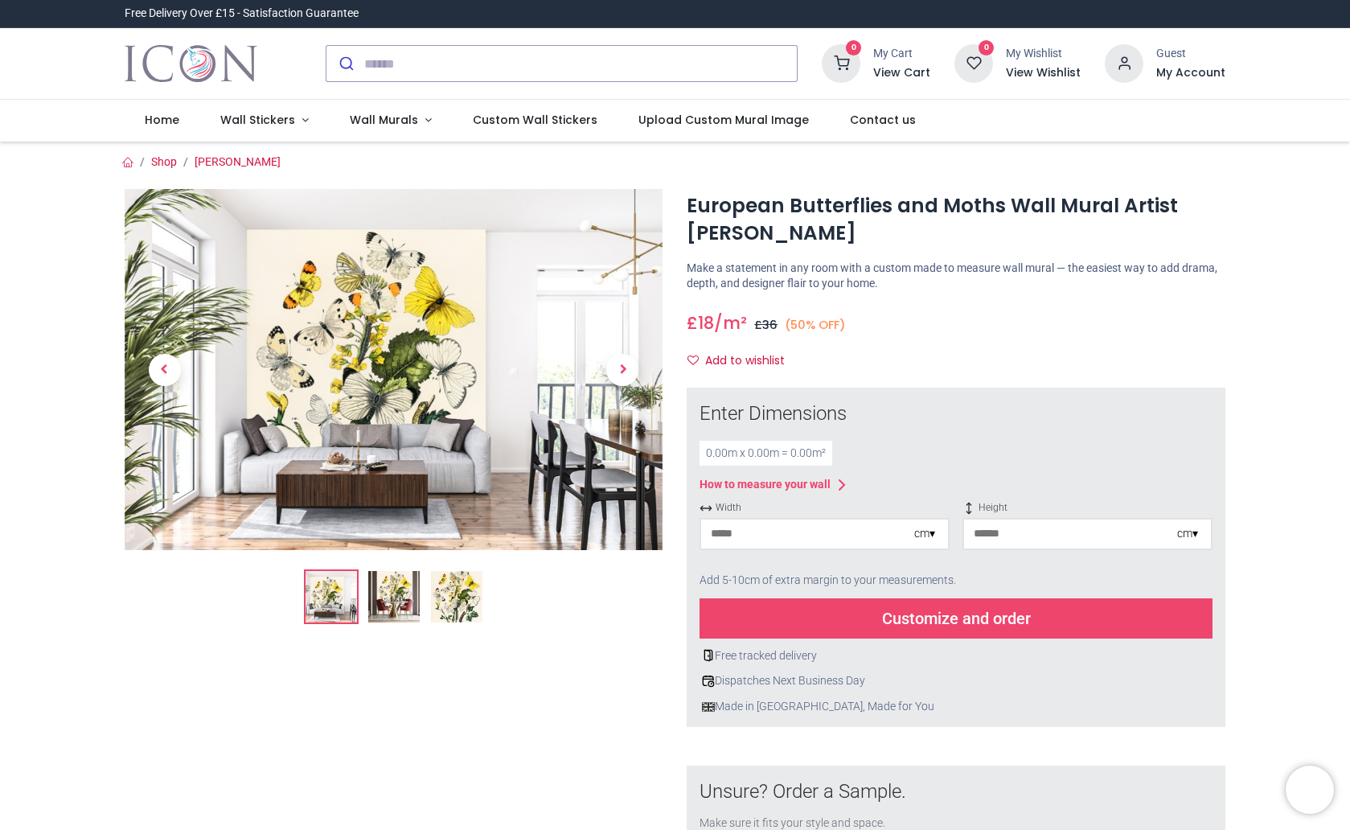
click at [383, 592] on img at bounding box center [393, 596] width 51 height 51
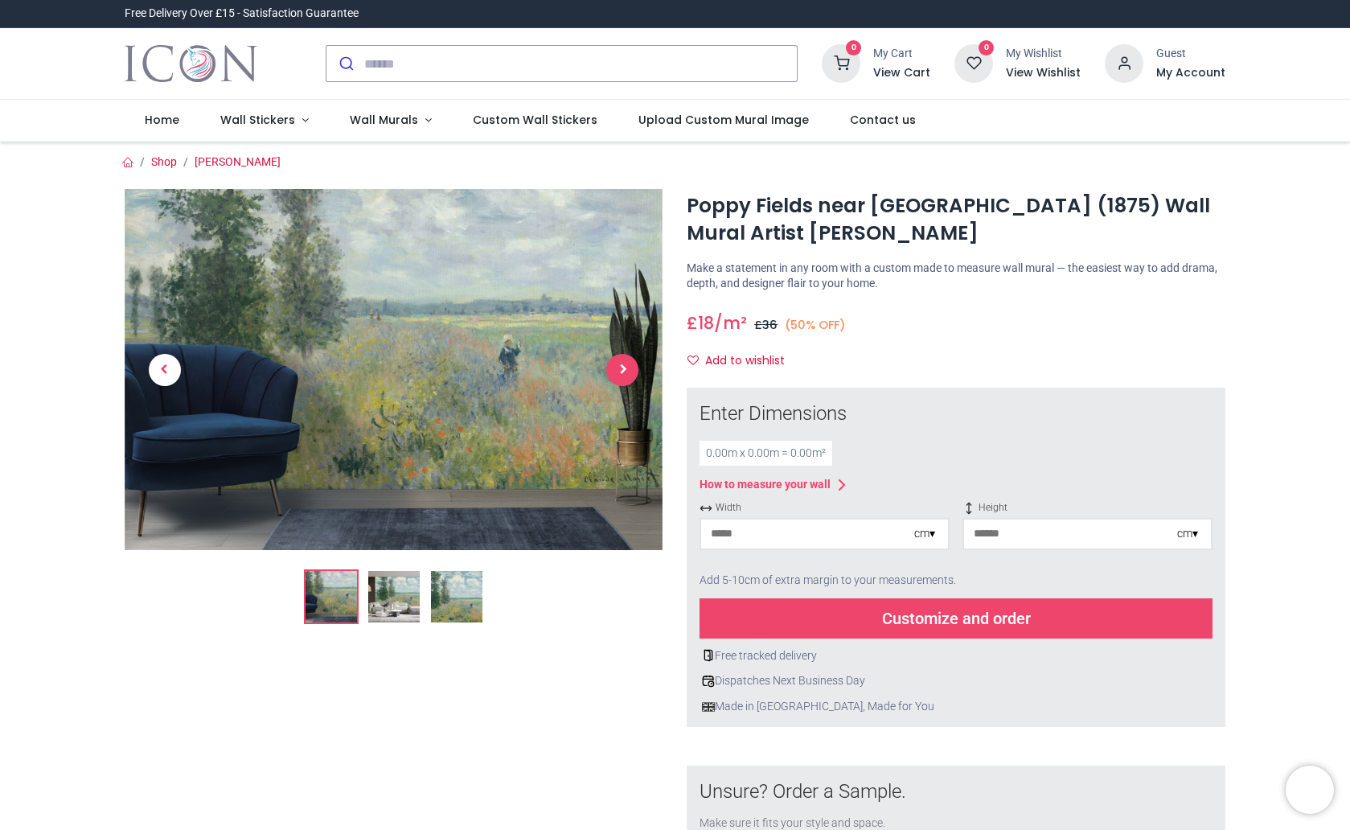
click at [619, 367] on span "Next" at bounding box center [622, 370] width 32 height 32
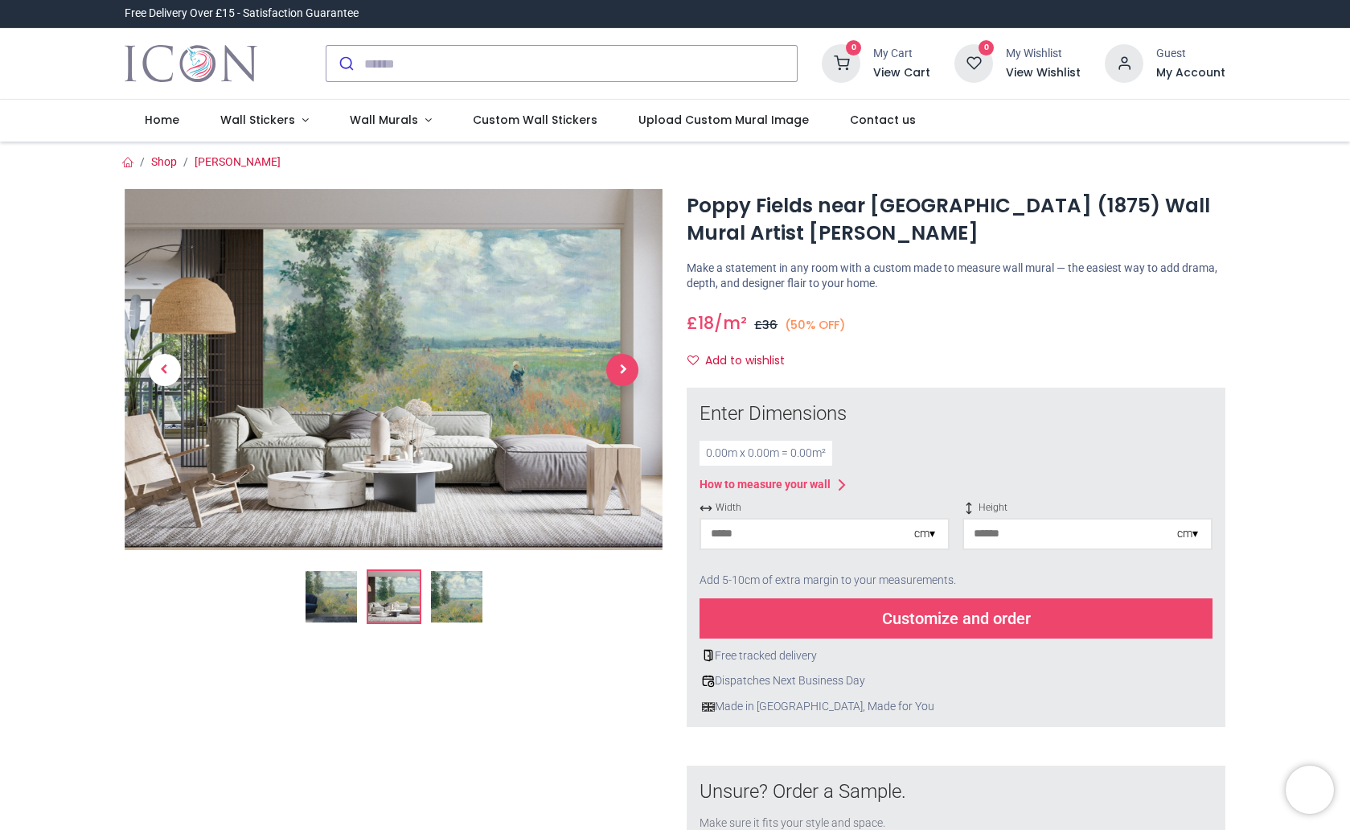
click at [619, 367] on span "Next" at bounding box center [622, 370] width 32 height 32
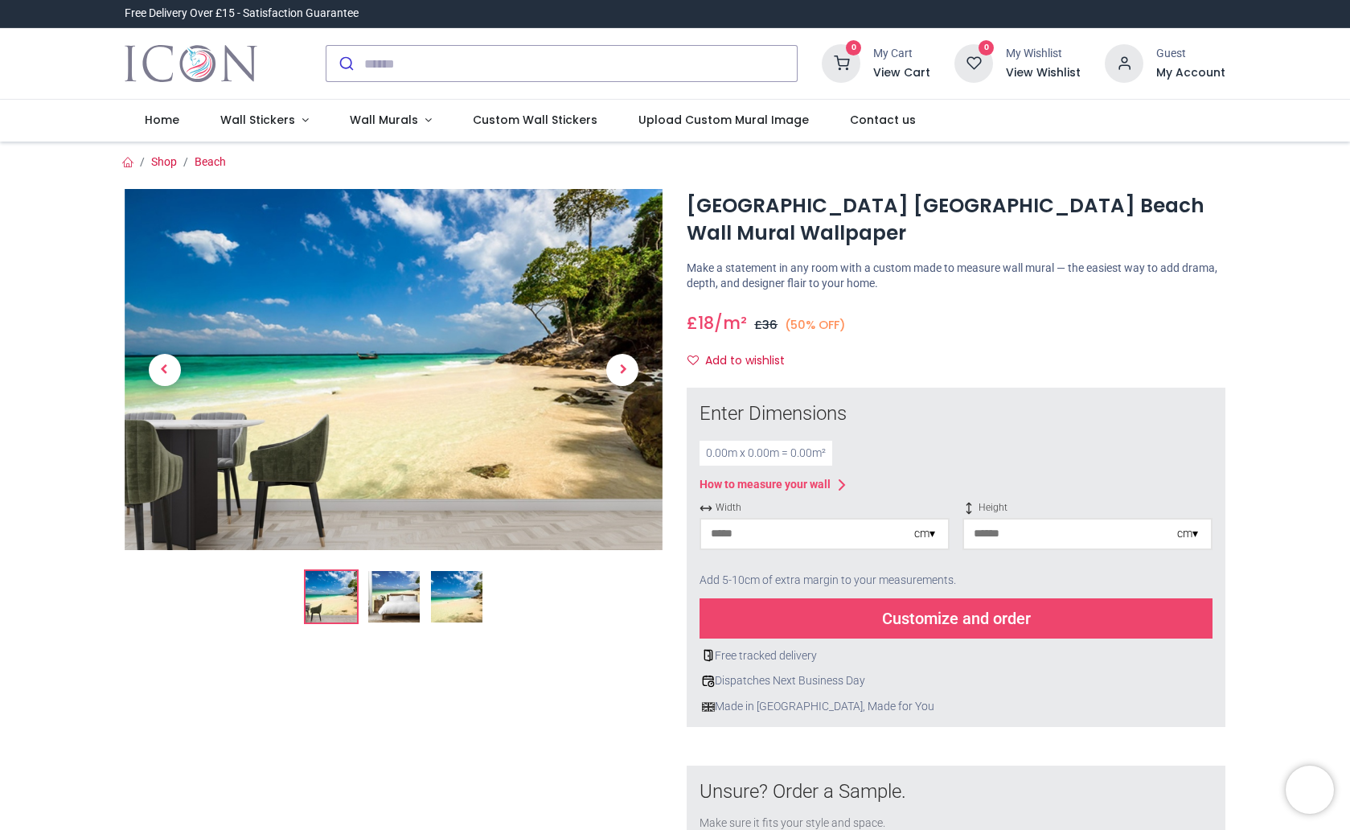
click at [397, 607] on img at bounding box center [393, 596] width 51 height 51
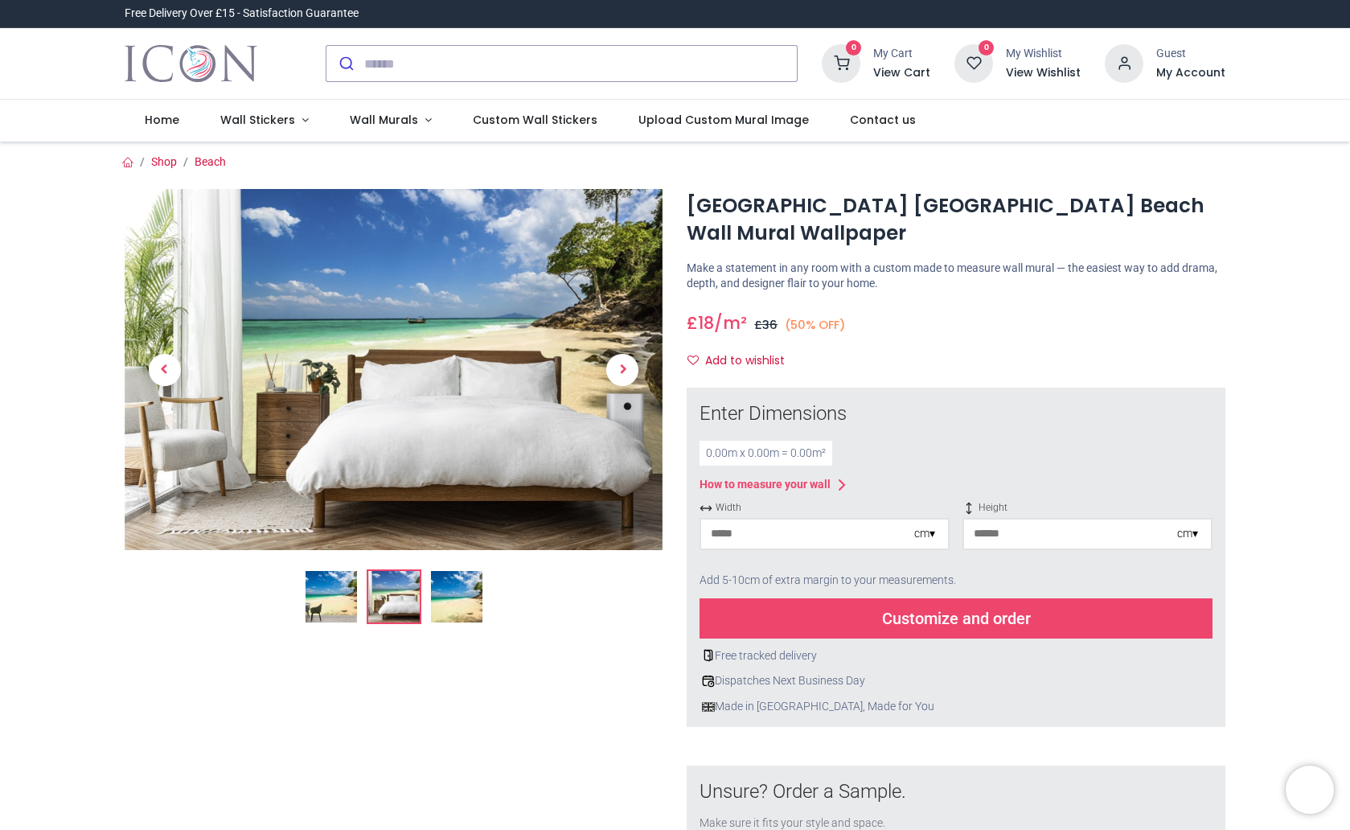
click at [458, 611] on img at bounding box center [456, 596] width 51 height 51
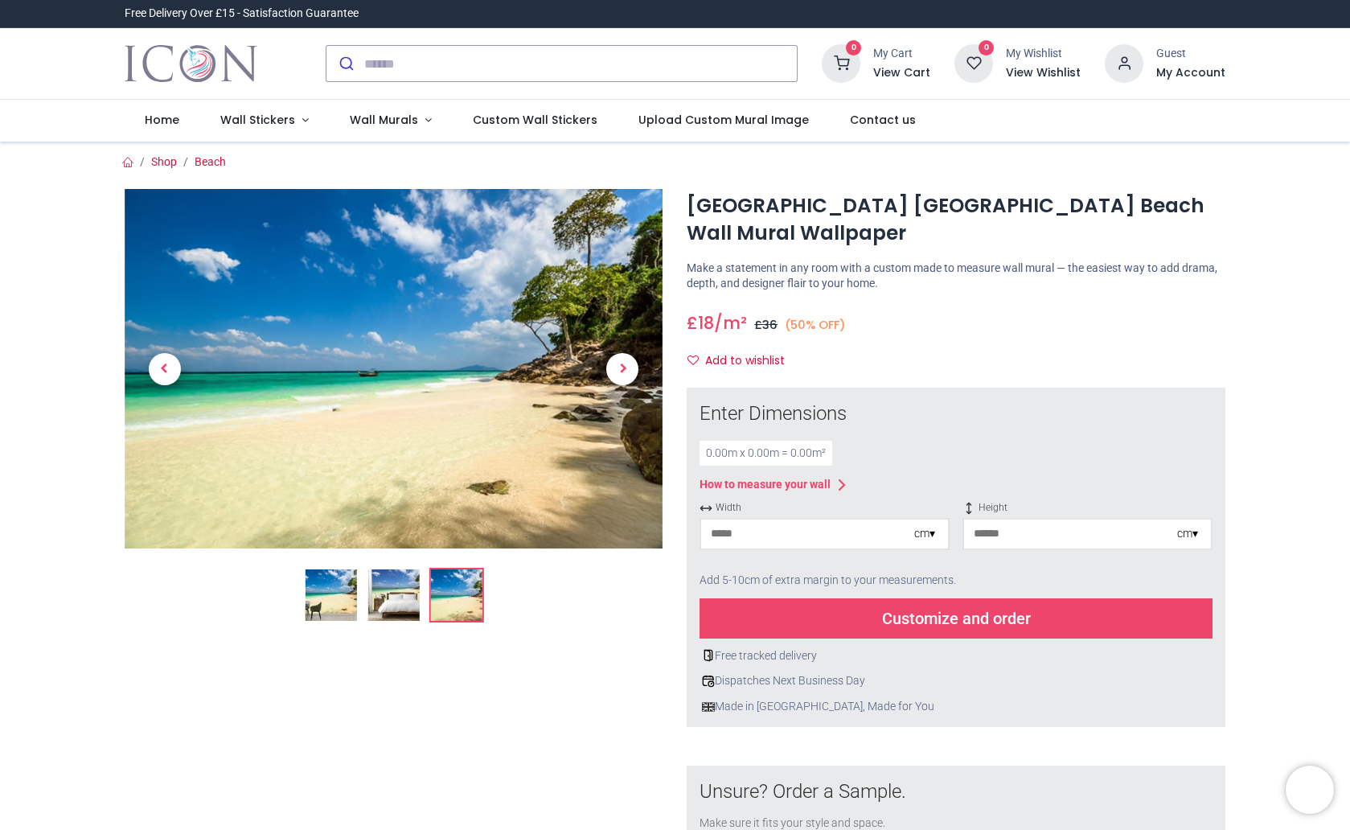
click at [397, 601] on img at bounding box center [393, 594] width 51 height 51
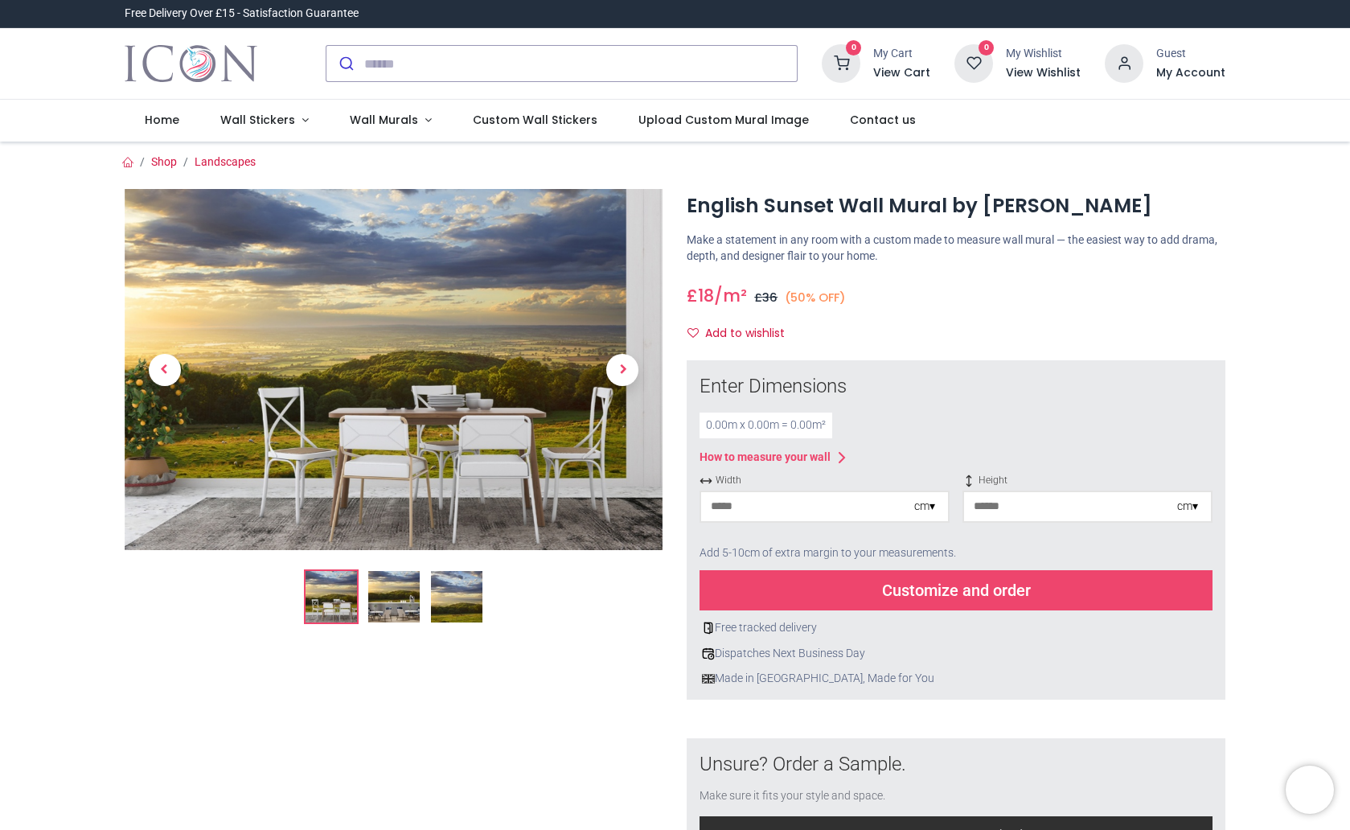
click at [192, 347] on link at bounding box center [165, 369] width 80 height 253
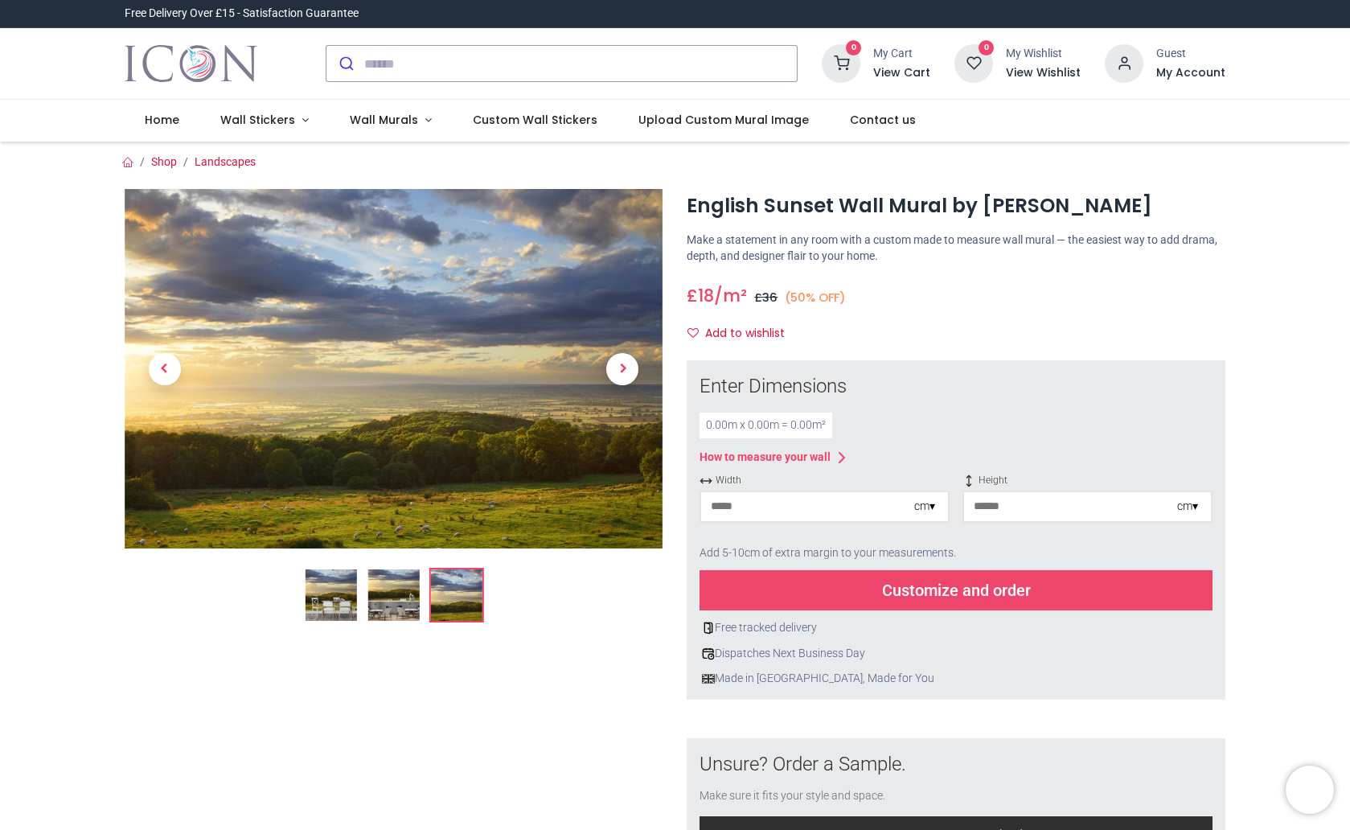
click at [435, 363] on img at bounding box center [394, 369] width 539 height 360
click at [611, 368] on span "Next" at bounding box center [622, 369] width 32 height 32
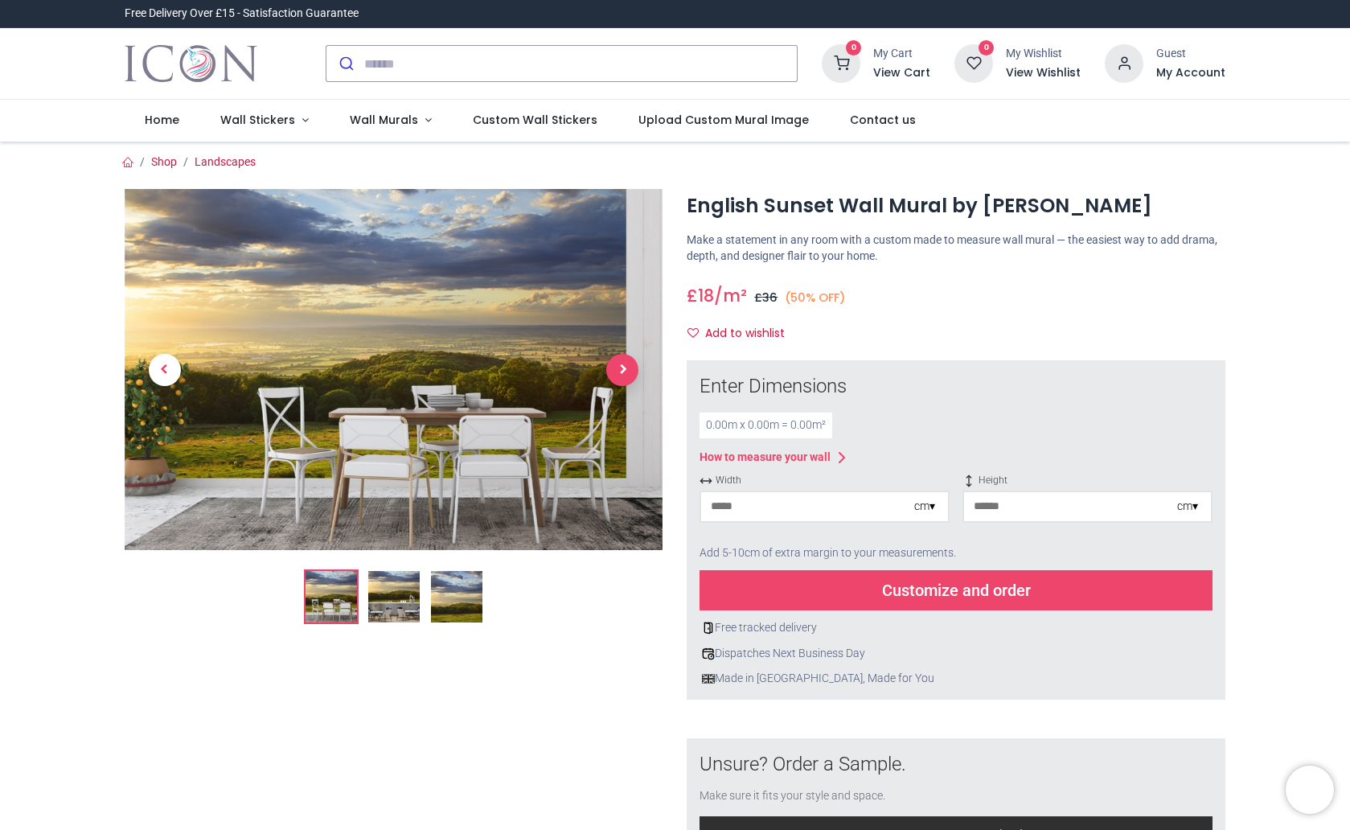
click at [619, 370] on span "Next" at bounding box center [622, 370] width 32 height 32
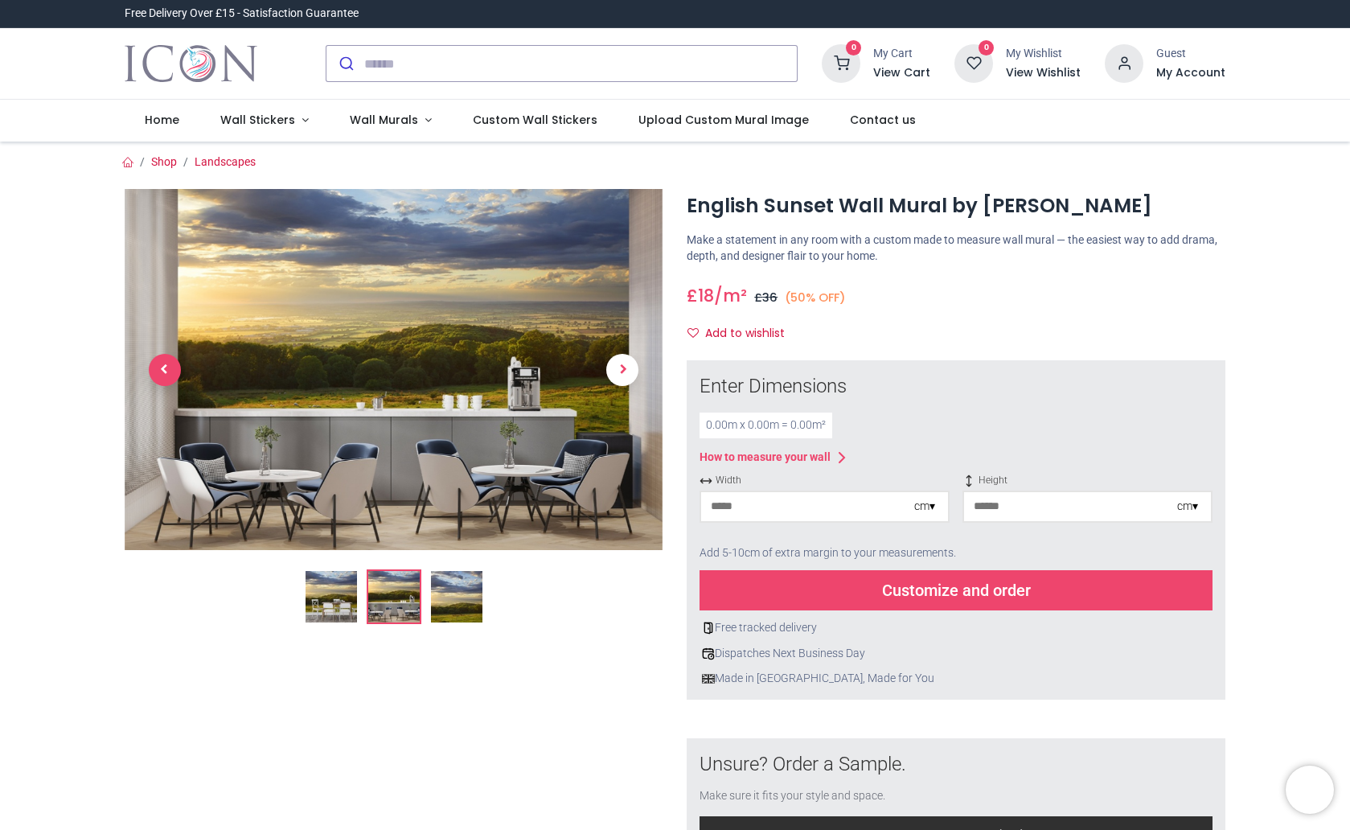
click at [155, 370] on span "Previous" at bounding box center [165, 370] width 32 height 32
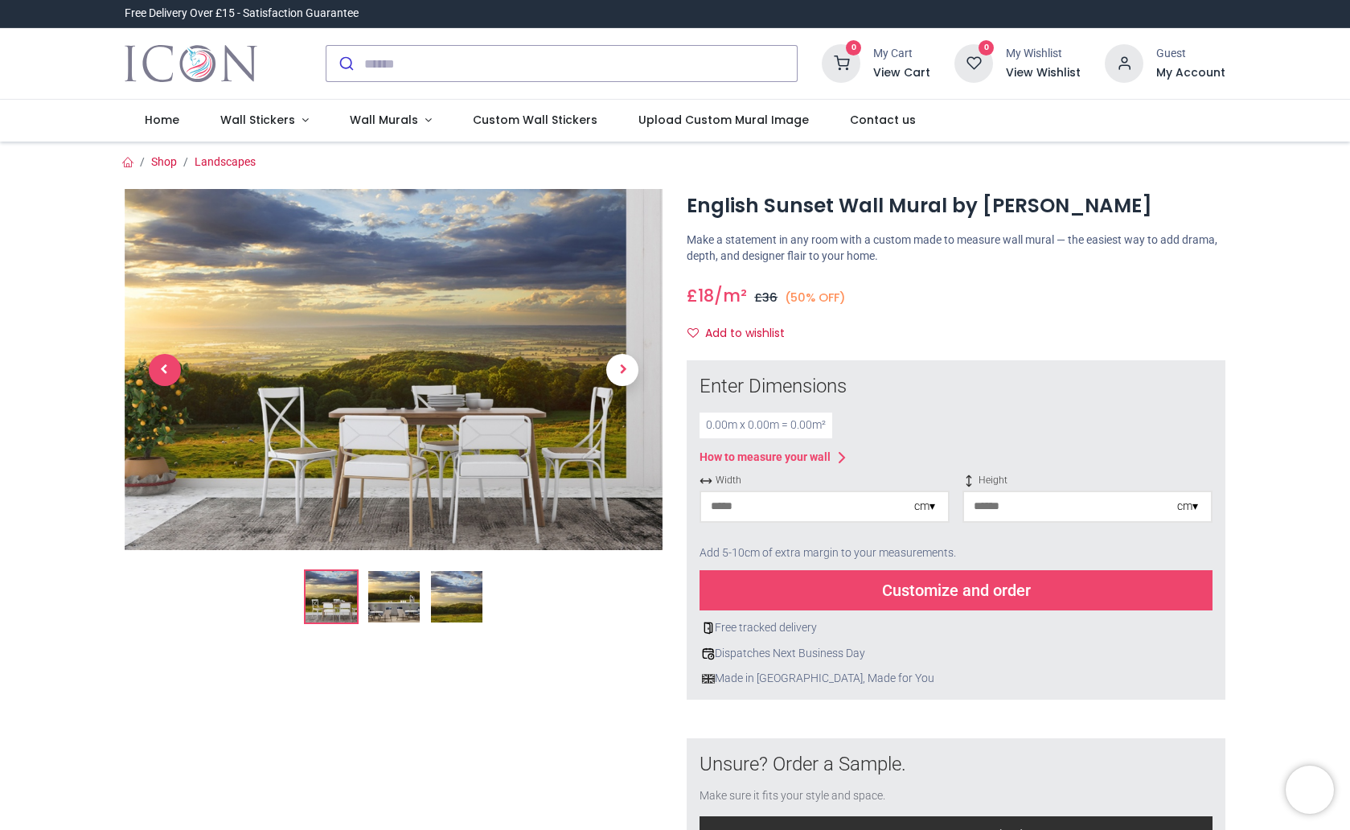
click at [155, 370] on span "Previous" at bounding box center [165, 370] width 32 height 32
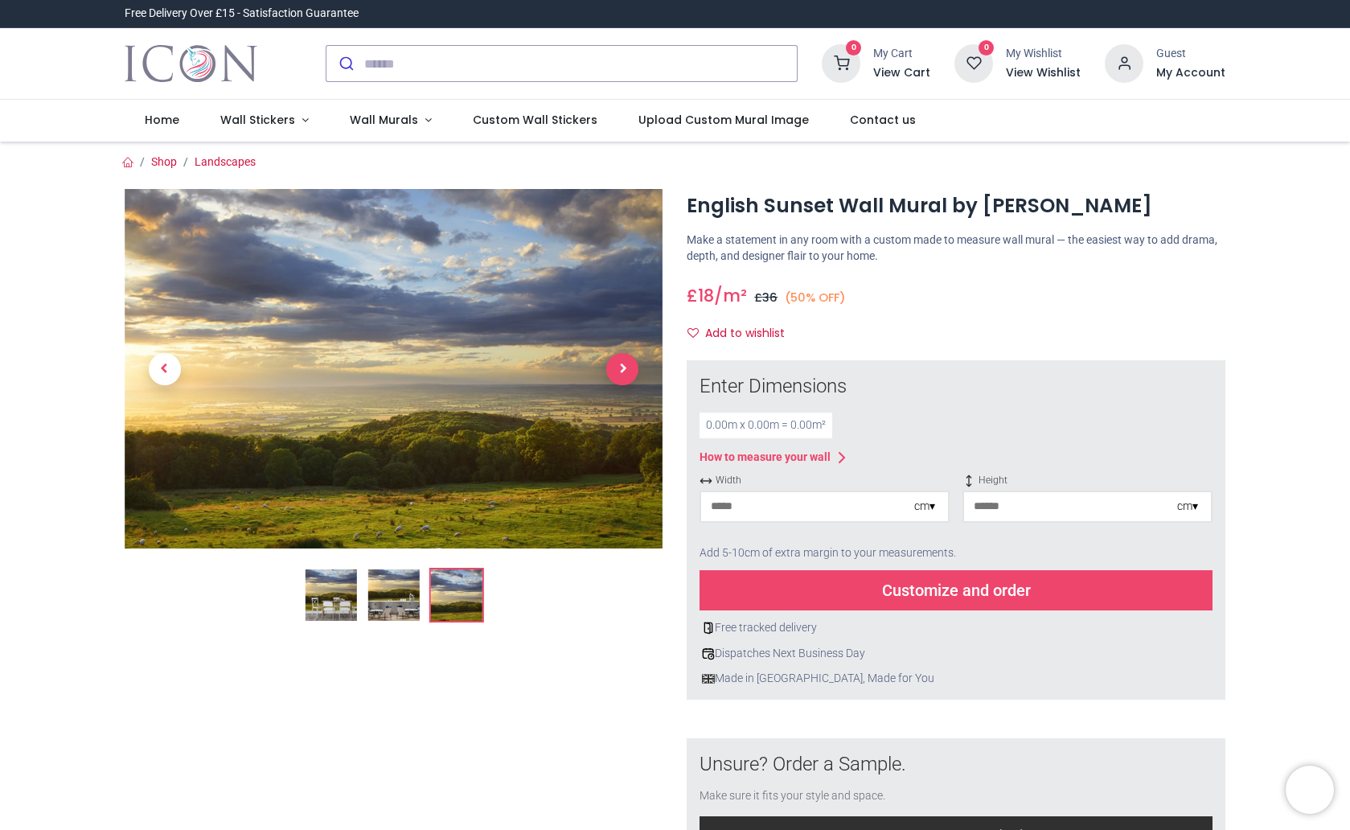
click at [623, 377] on span "Next" at bounding box center [622, 369] width 32 height 32
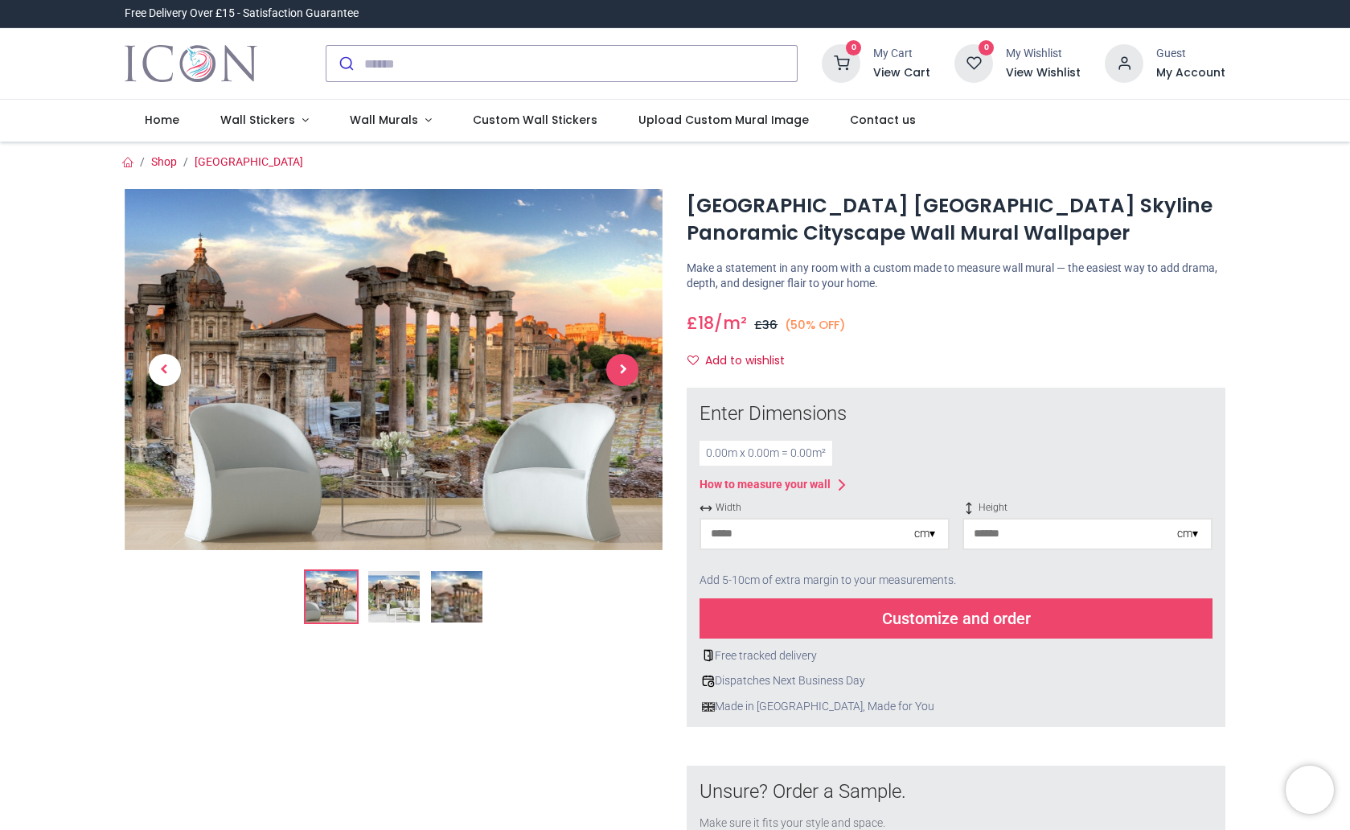
click at [620, 372] on span "Next" at bounding box center [622, 370] width 32 height 32
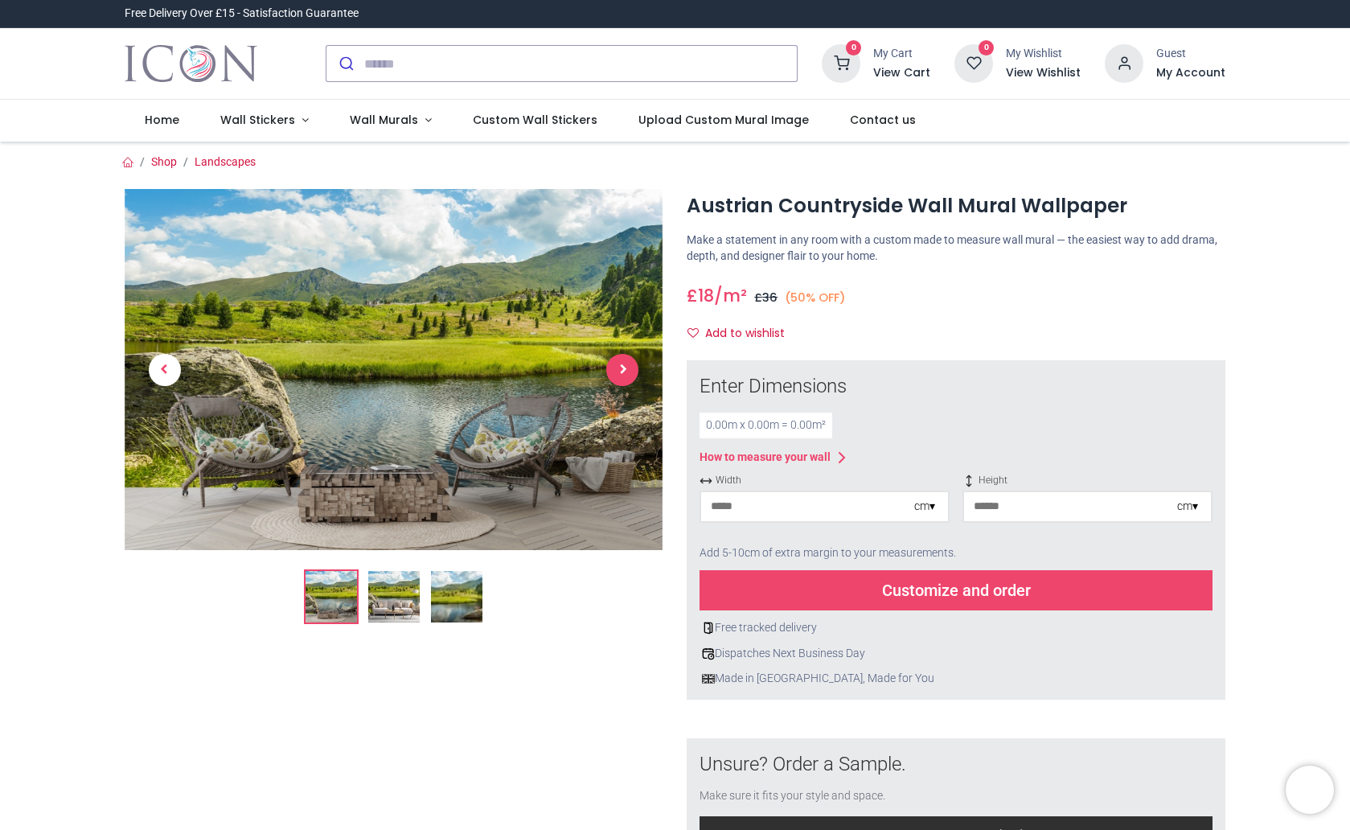
click at [617, 374] on span "Next" at bounding box center [622, 370] width 32 height 32
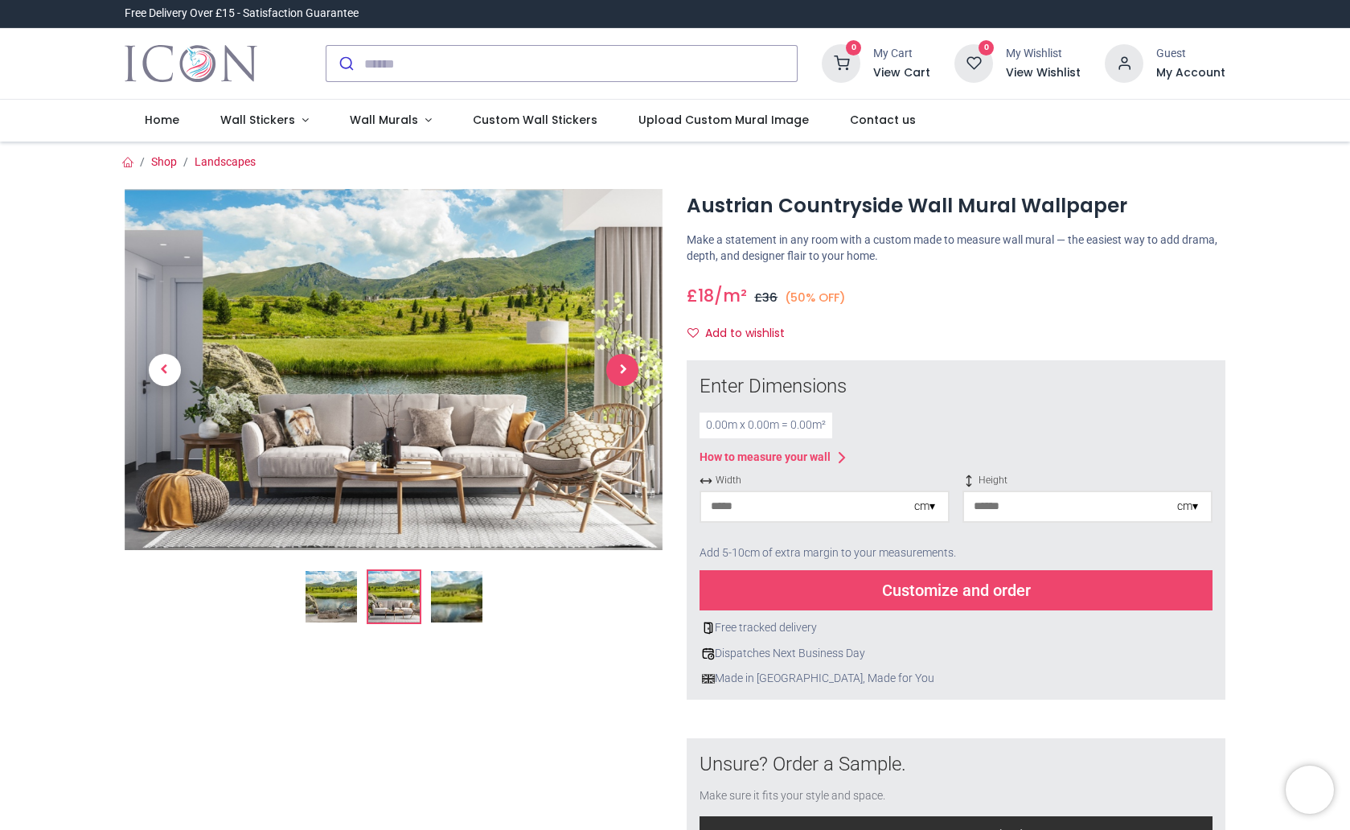
click at [617, 374] on span "Next" at bounding box center [622, 370] width 32 height 32
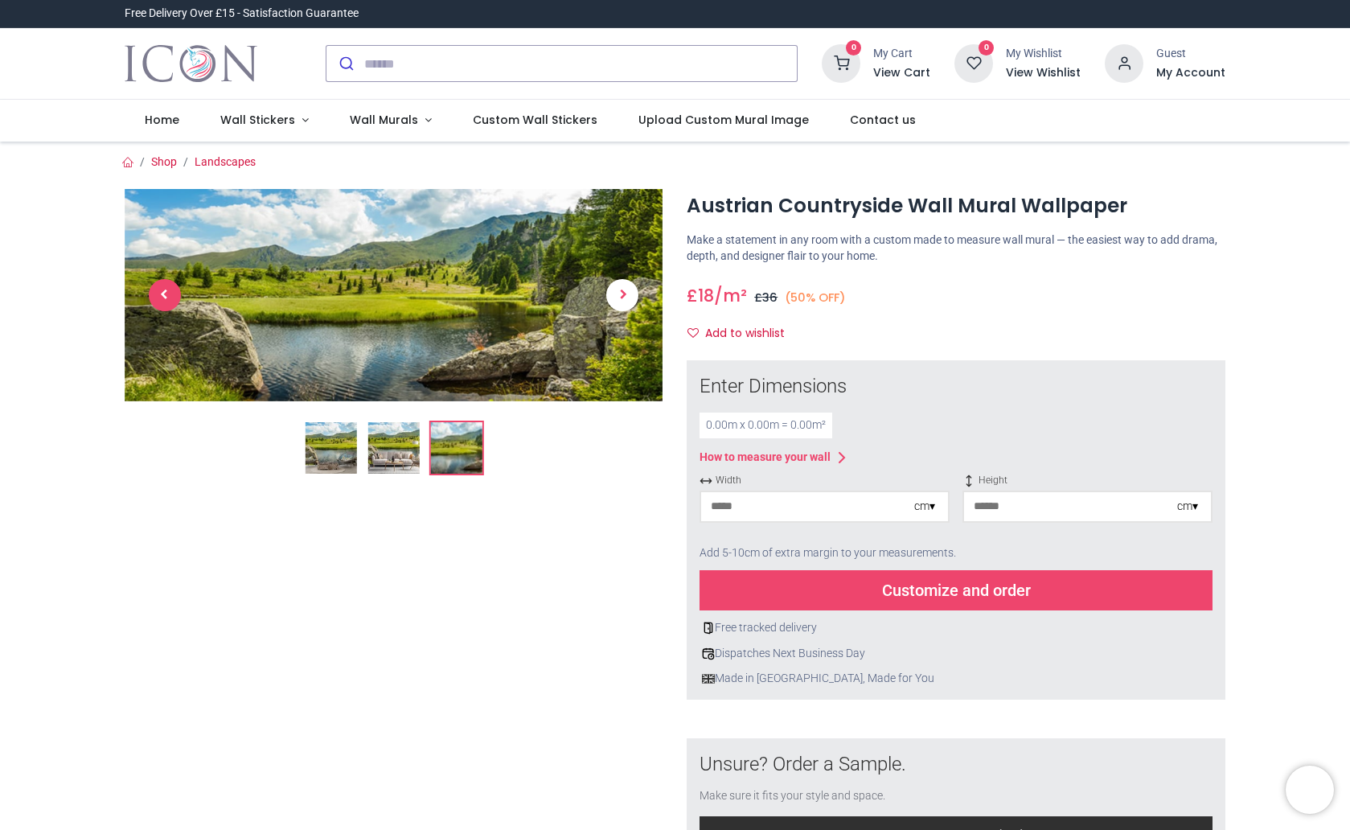
click at [171, 298] on span "Previous" at bounding box center [165, 295] width 32 height 32
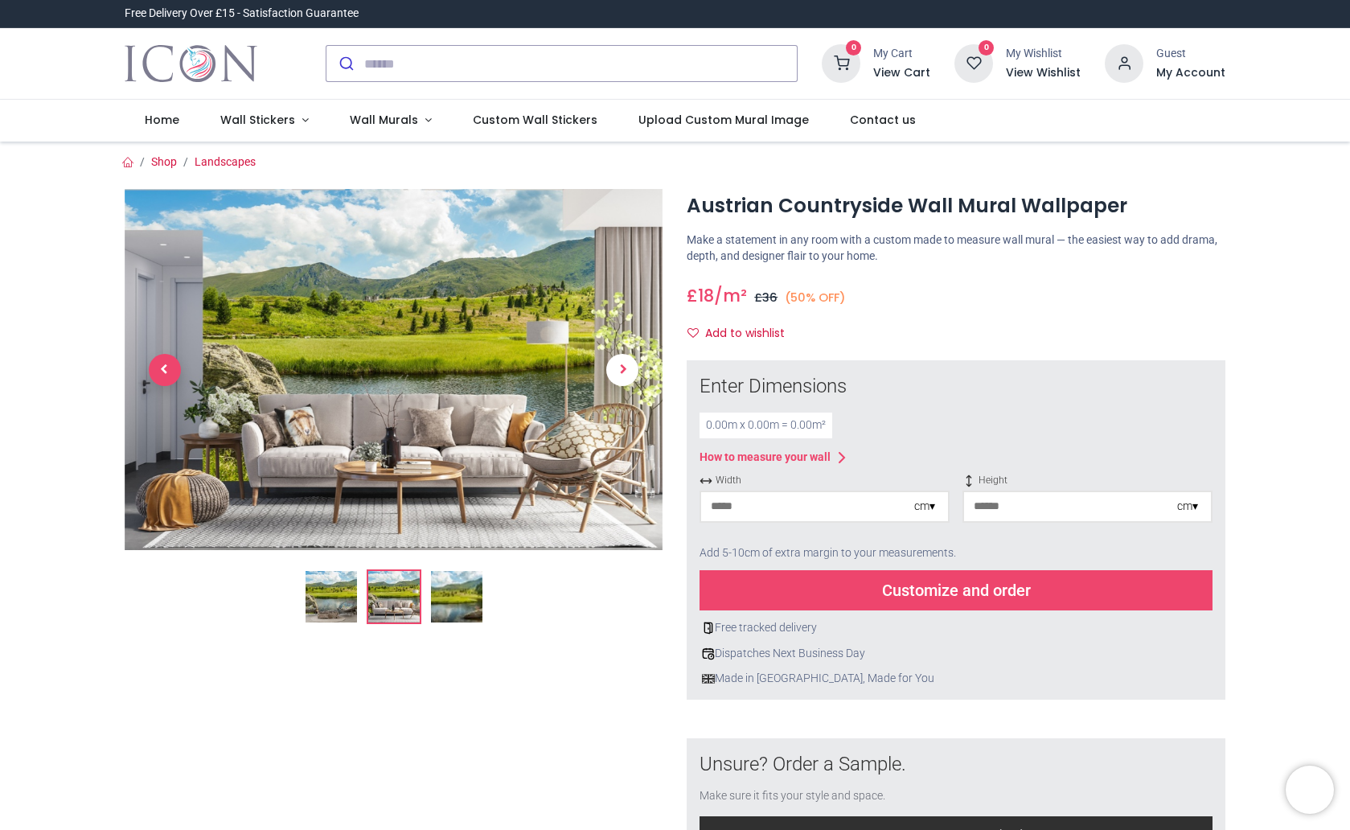
click at [171, 298] on link at bounding box center [165, 369] width 80 height 253
